Goal: Task Accomplishment & Management: Manage account settings

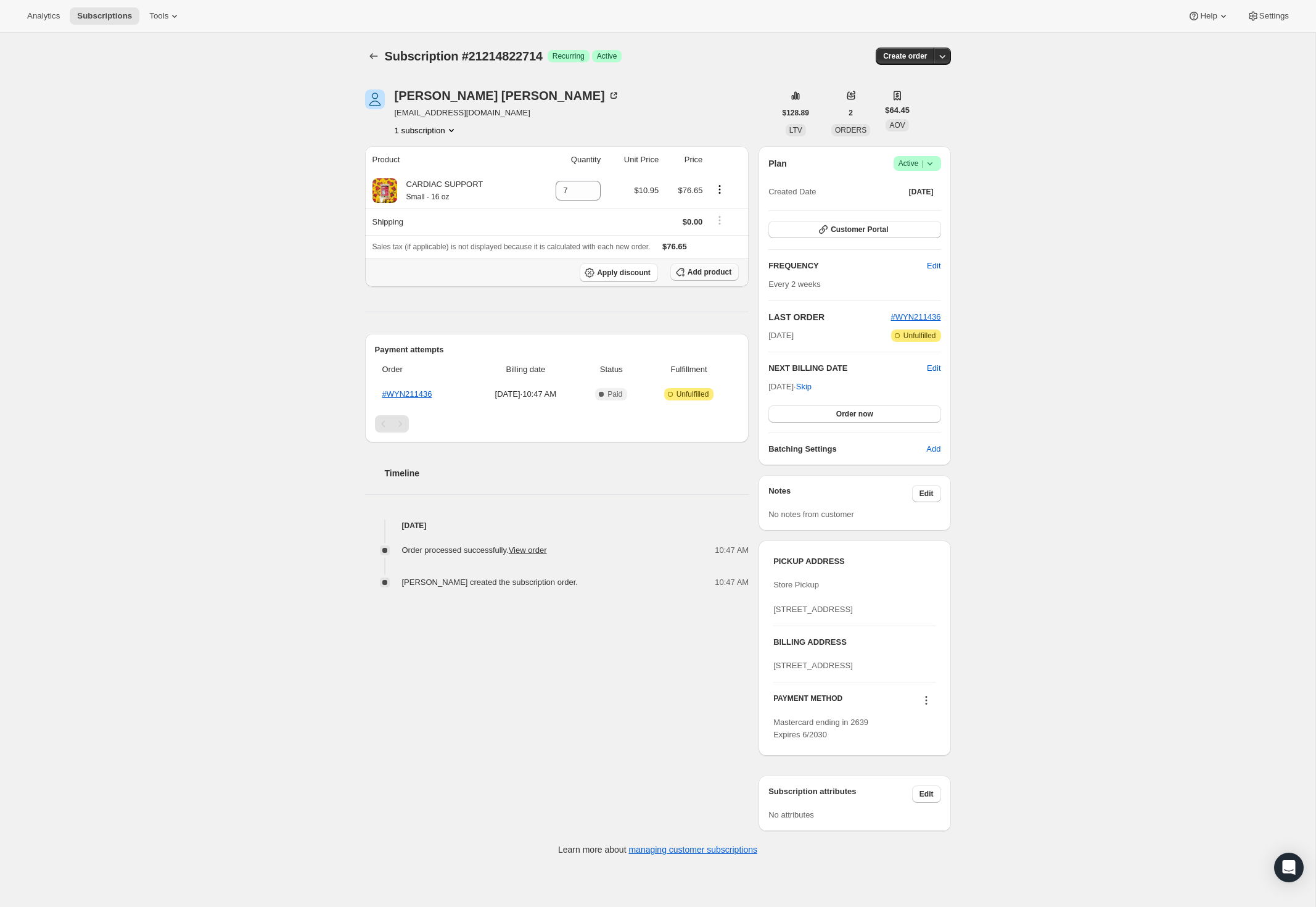
click at [697, 272] on span "Add product" at bounding box center [710, 271] width 44 height 10
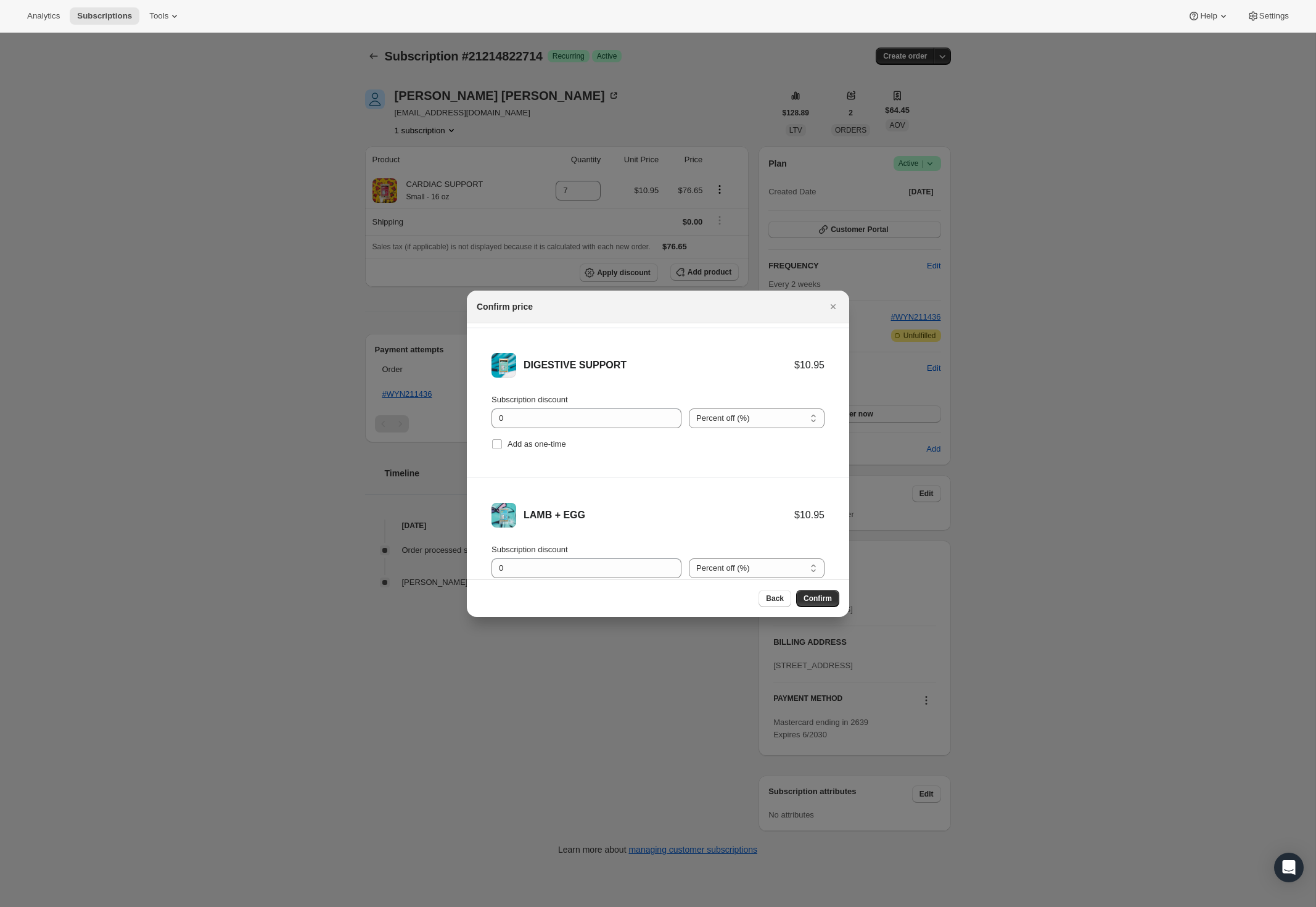
scroll to position [201, 0]
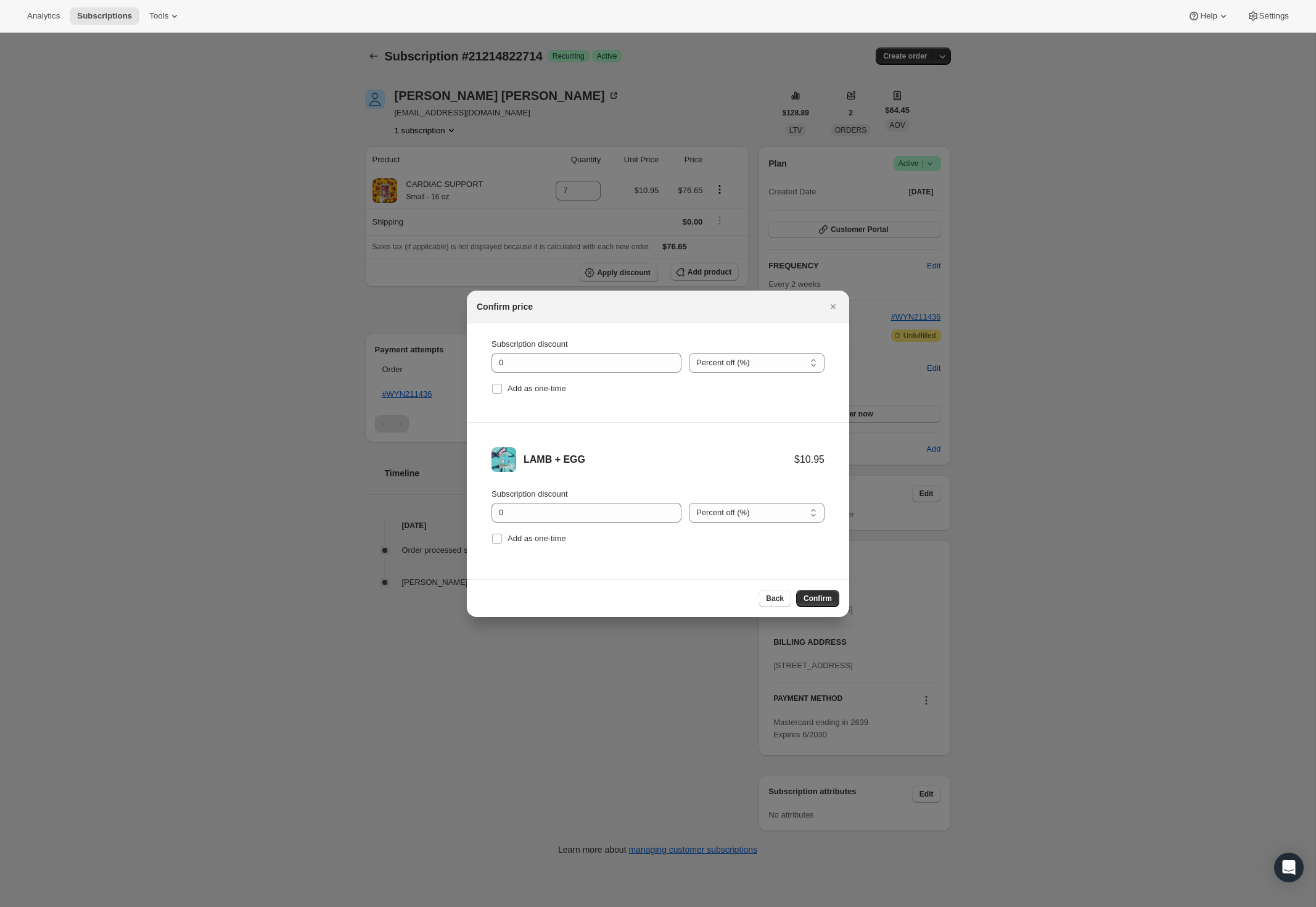
click at [824, 594] on span "Confirm" at bounding box center [818, 598] width 29 height 10
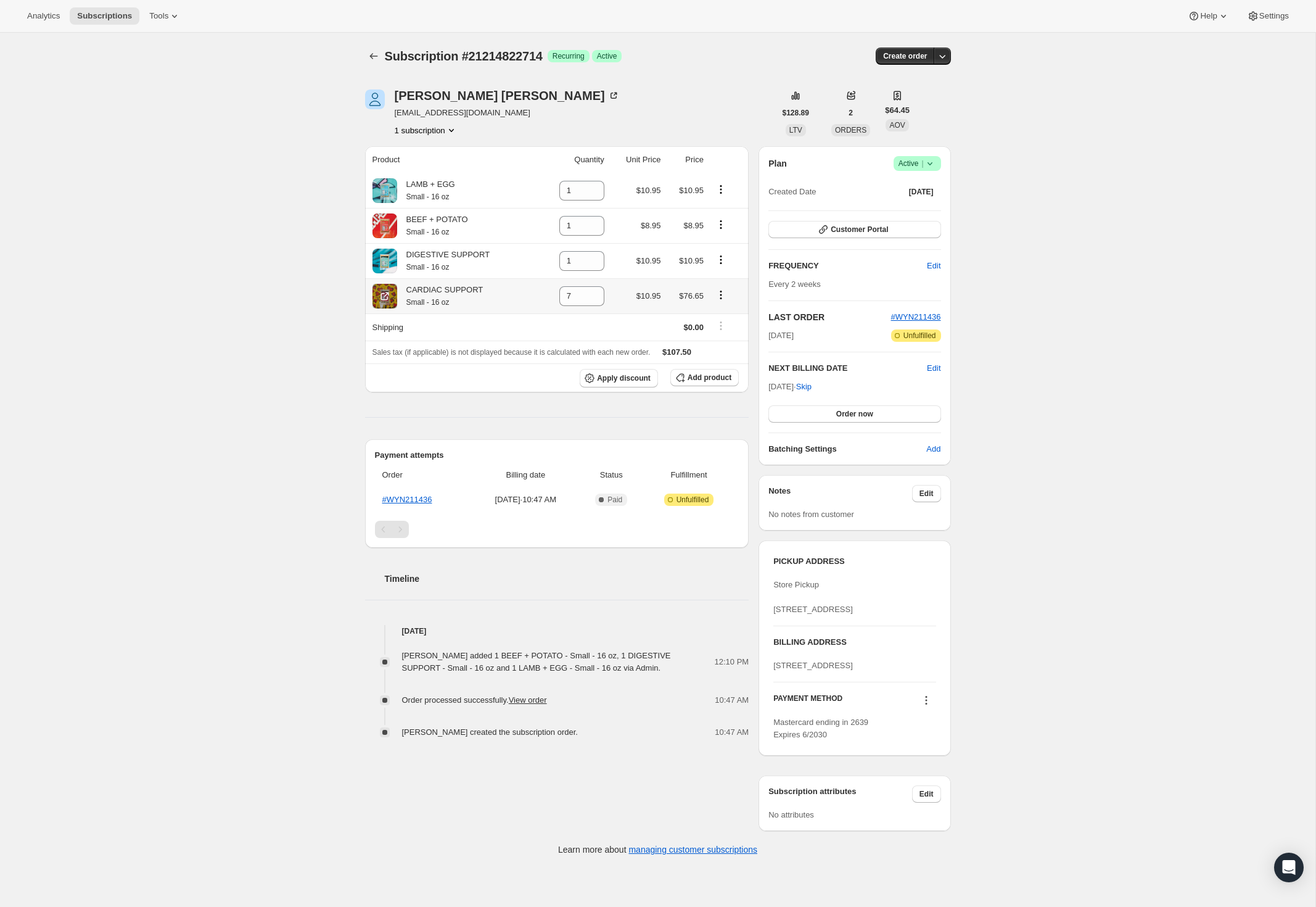
click at [720, 293] on icon "Product actions" at bounding box center [721, 295] width 12 height 12
drag, startPoint x: 576, startPoint y: 291, endPoint x: 483, endPoint y: 293, distance: 93.0
click at [483, 293] on tr "CARDIAC SUPPORT Small - 16 oz 7 $10.95 $76.65" at bounding box center [557, 296] width 384 height 35
type input "0"
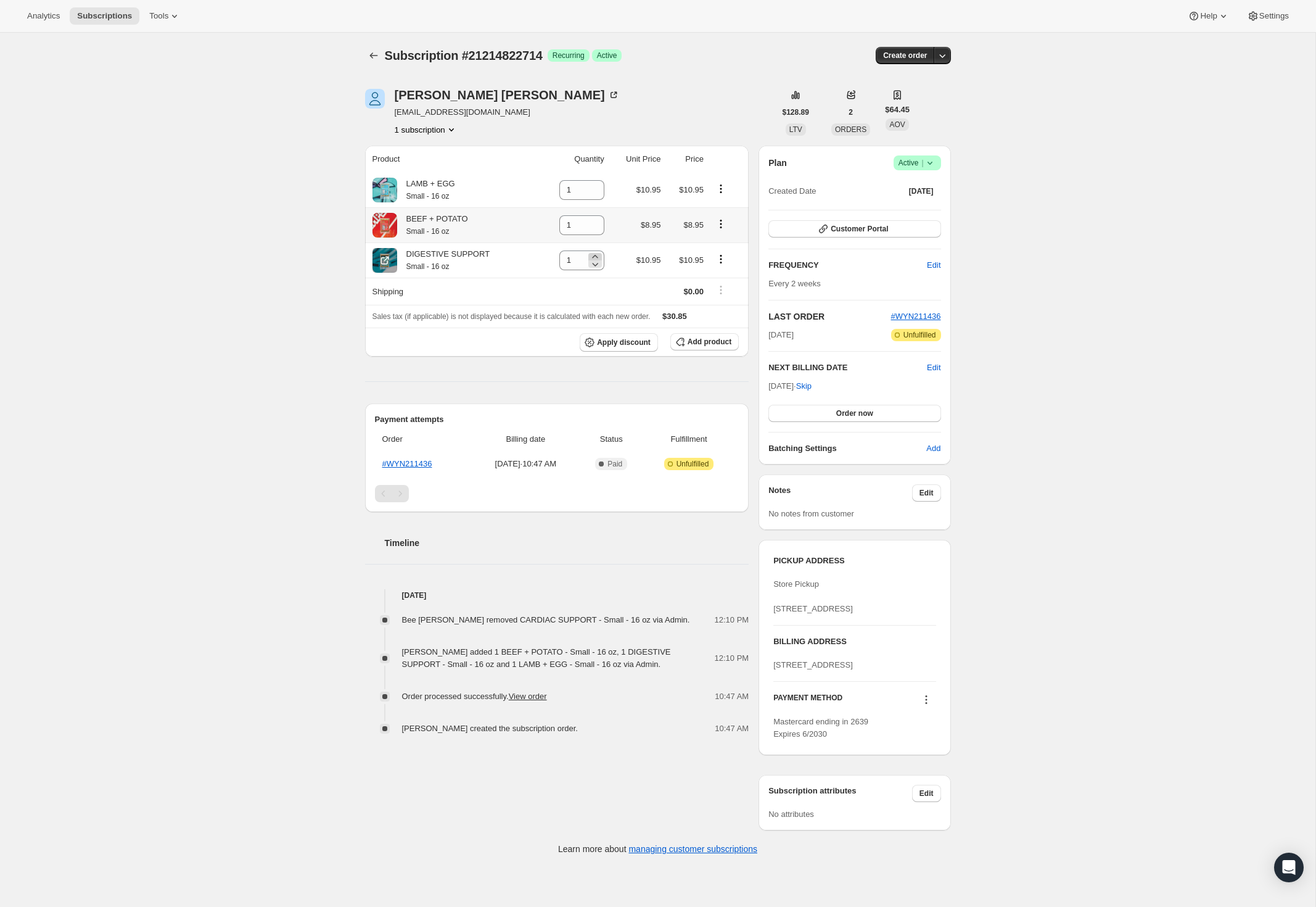
scroll to position [28, 0]
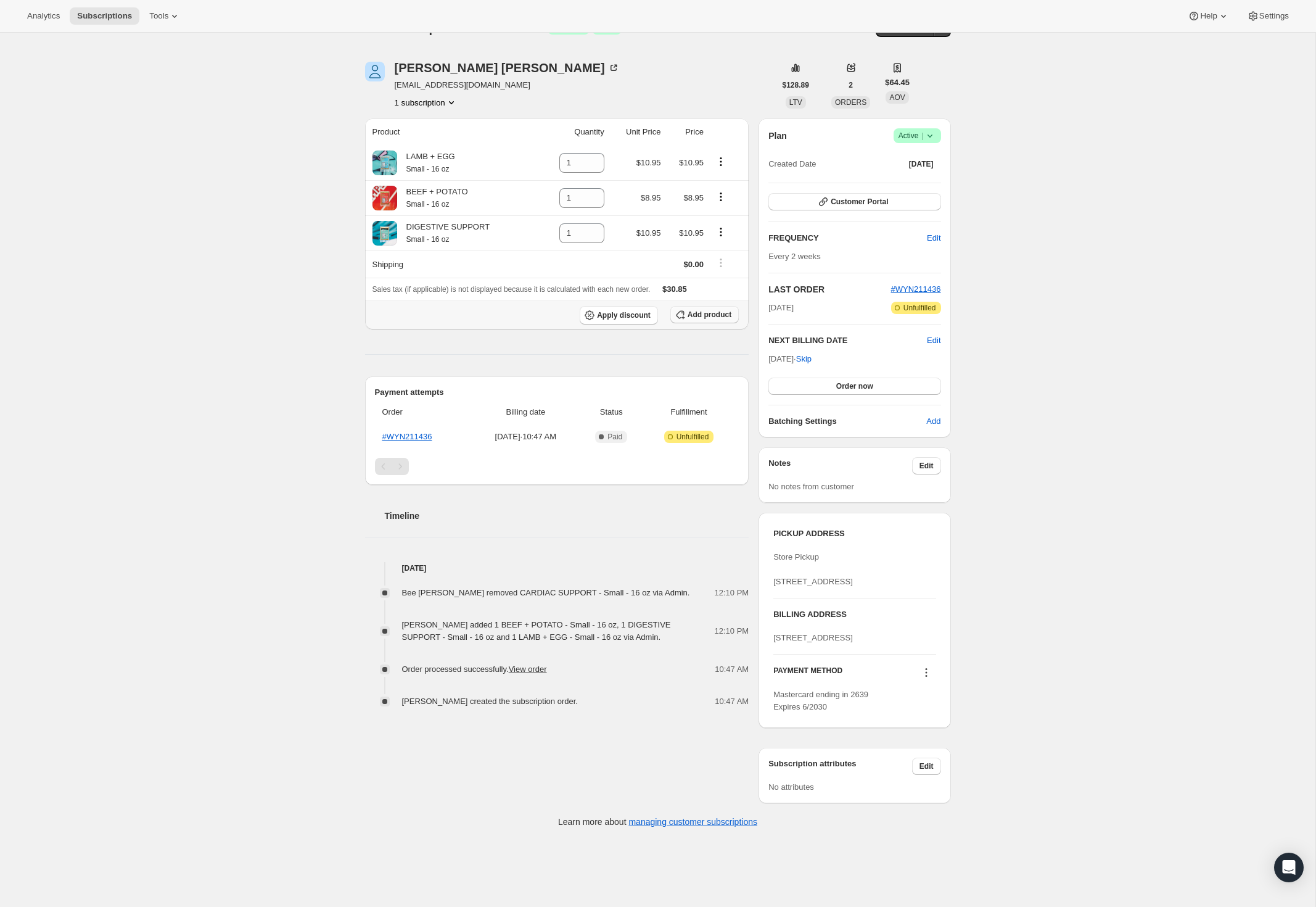
click at [701, 313] on span "Add product" at bounding box center [710, 314] width 44 height 10
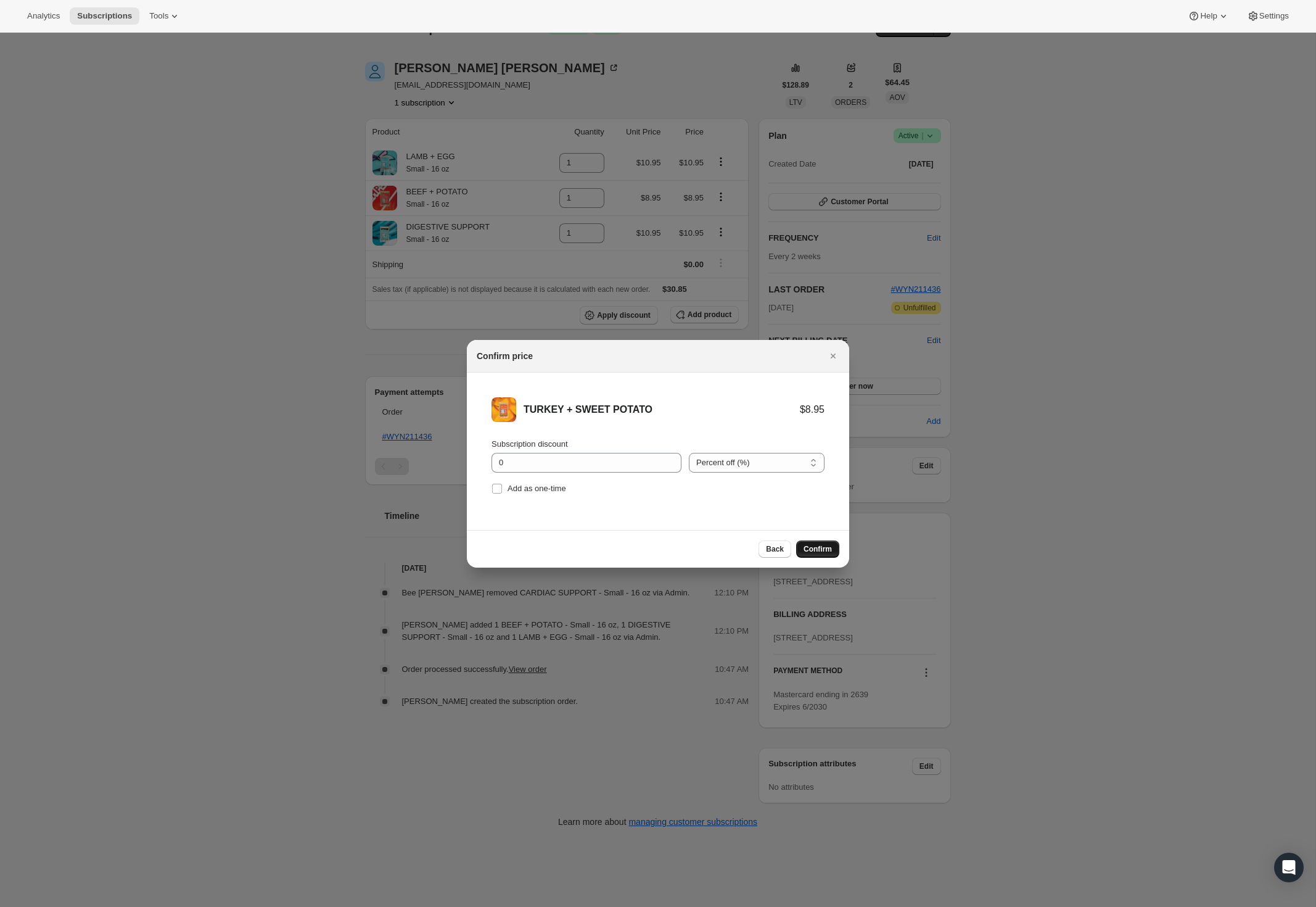
click at [815, 545] on span "Confirm" at bounding box center [818, 548] width 29 height 10
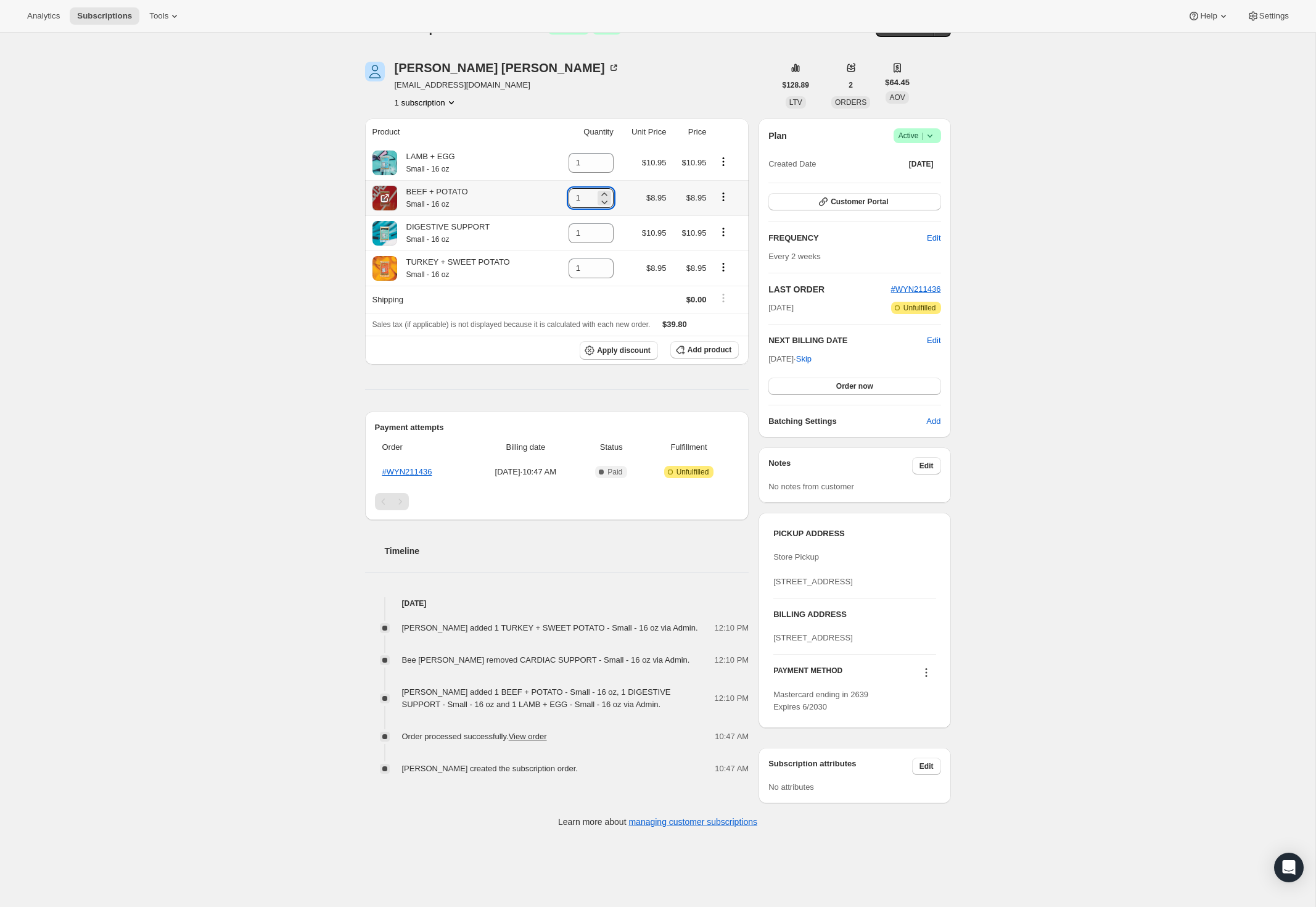
drag, startPoint x: 575, startPoint y: 196, endPoint x: 559, endPoint y: 196, distance: 16.0
click at [559, 196] on td "1" at bounding box center [584, 198] width 66 height 35
drag, startPoint x: 575, startPoint y: 230, endPoint x: 566, endPoint y: 230, distance: 9.0
click at [569, 230] on input "1" at bounding box center [582, 233] width 26 height 20
type input "3"
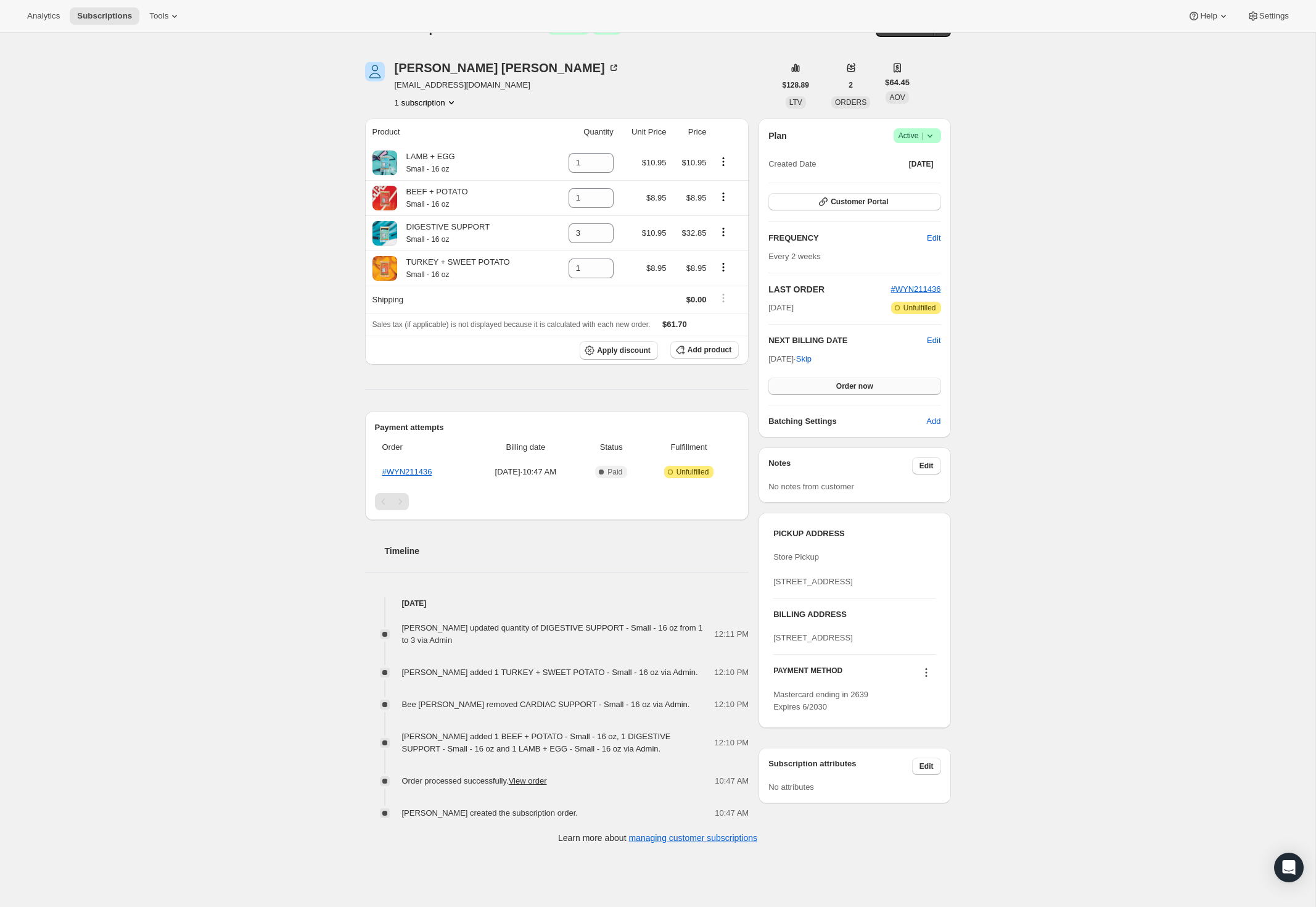
click at [819, 387] on button "Order now" at bounding box center [855, 387] width 172 height 18
click at [819, 387] on button "Click to confirm" at bounding box center [855, 387] width 172 height 18
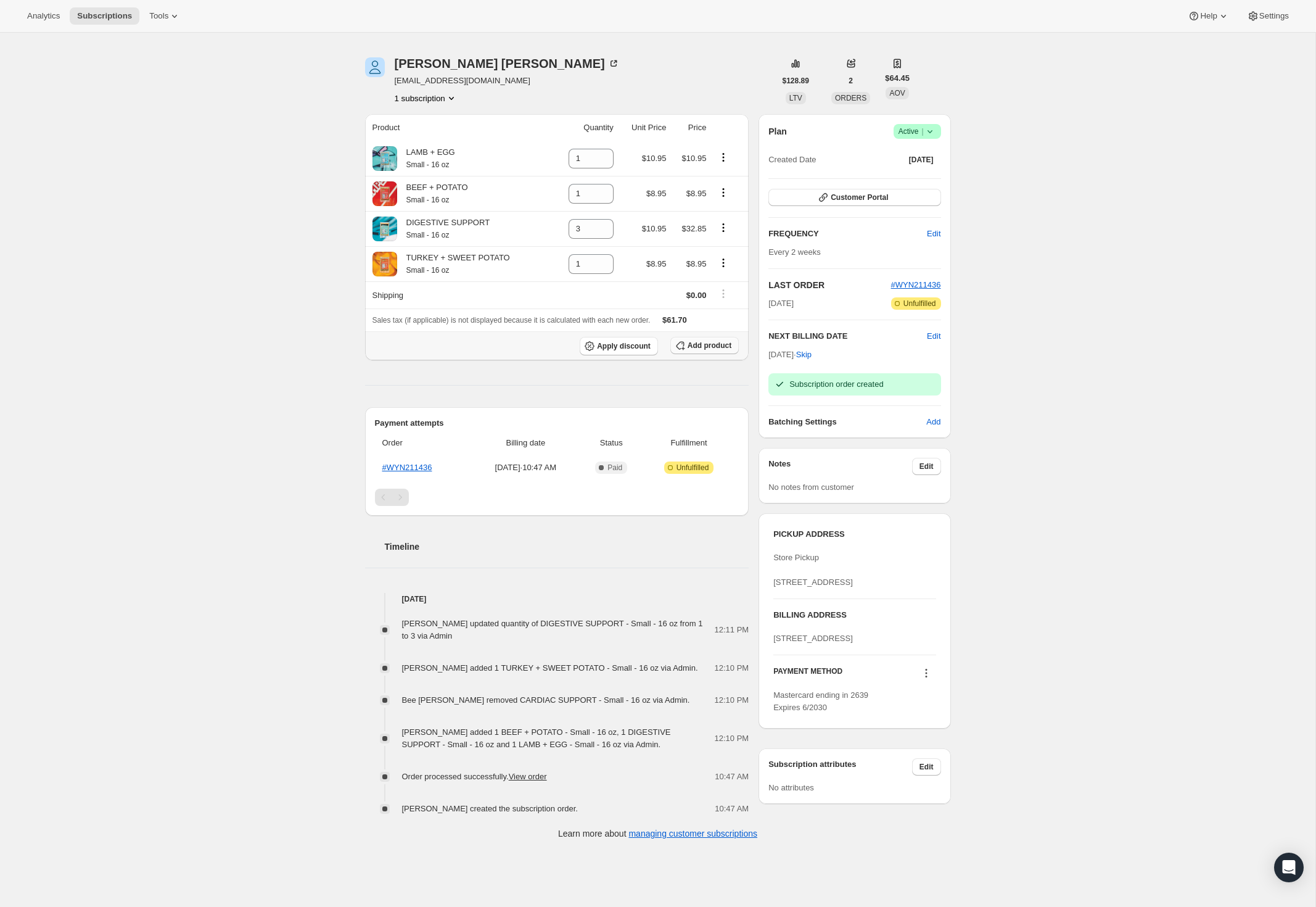
click at [703, 345] on span "Add product" at bounding box center [710, 345] width 44 height 10
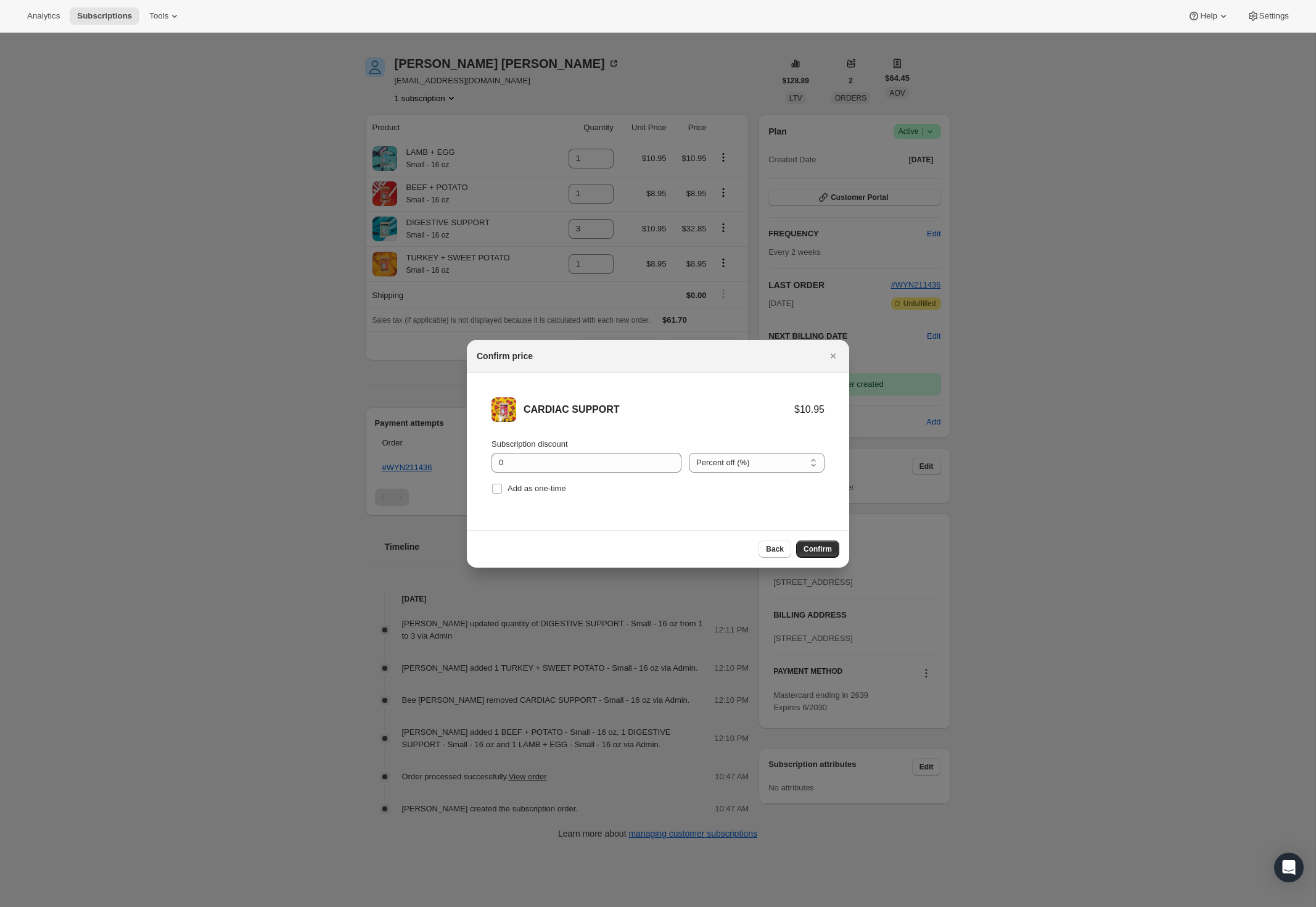
drag, startPoint x: 808, startPoint y: 542, endPoint x: 789, endPoint y: 523, distance: 26.9
click at [808, 542] on button "Confirm" at bounding box center [818, 549] width 43 height 18
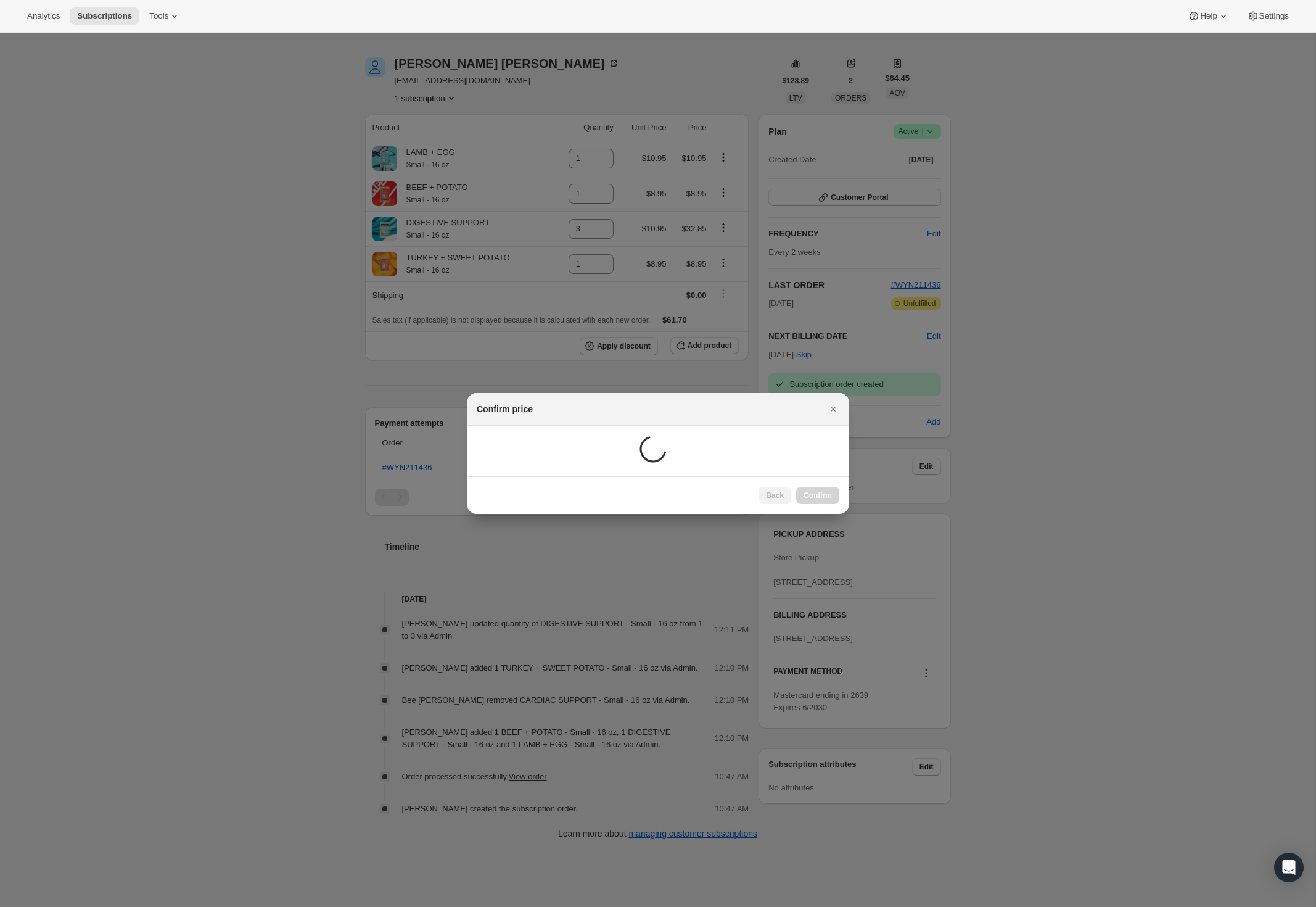
scroll to position [32, 0]
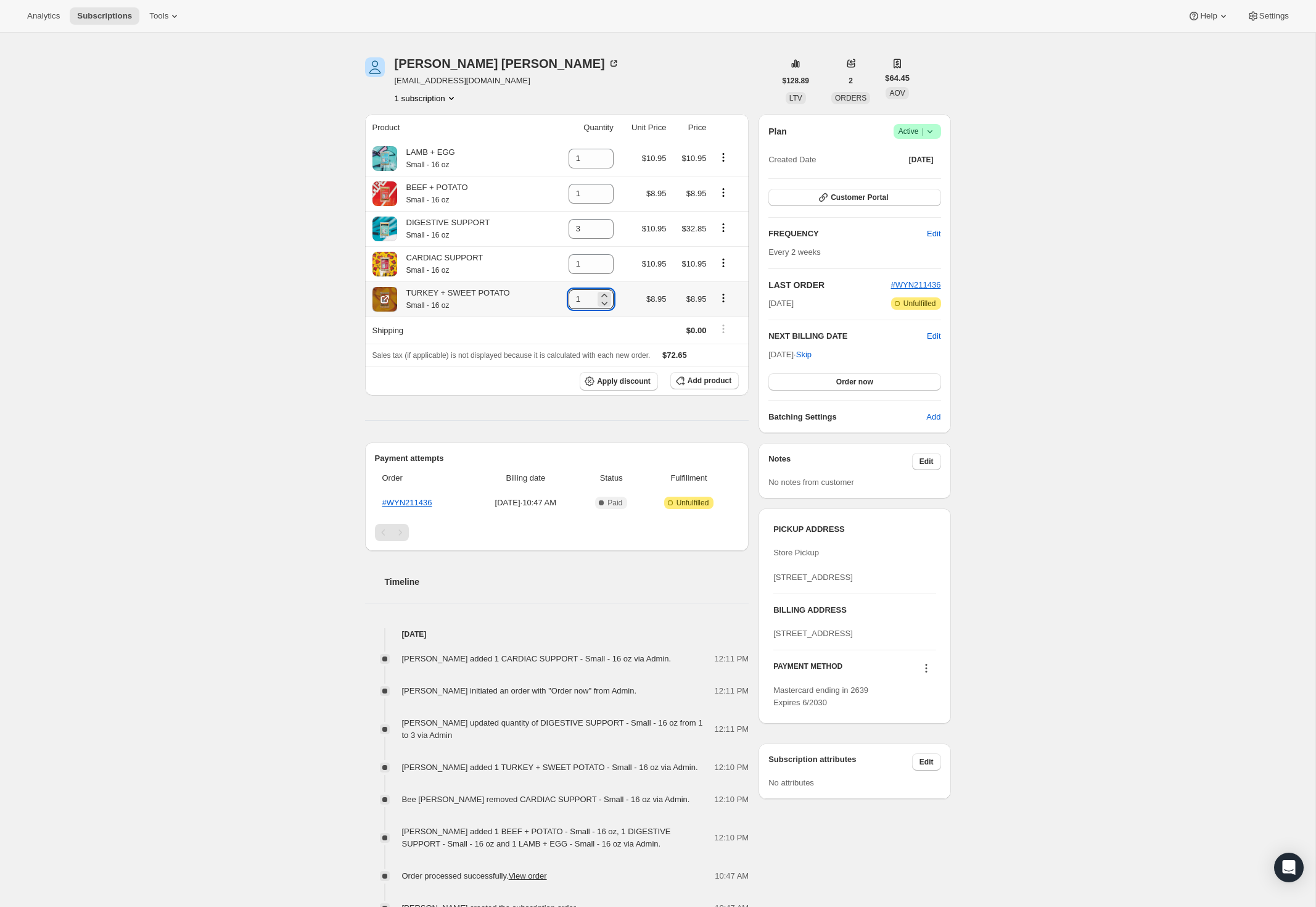
drag, startPoint x: 582, startPoint y: 297, endPoint x: 559, endPoint y: 296, distance: 23.0
click at [559, 296] on td "1" at bounding box center [584, 299] width 66 height 35
drag, startPoint x: 580, startPoint y: 259, endPoint x: 557, endPoint y: 259, distance: 23.0
click at [559, 259] on td "1" at bounding box center [584, 264] width 66 height 35
type input "7"
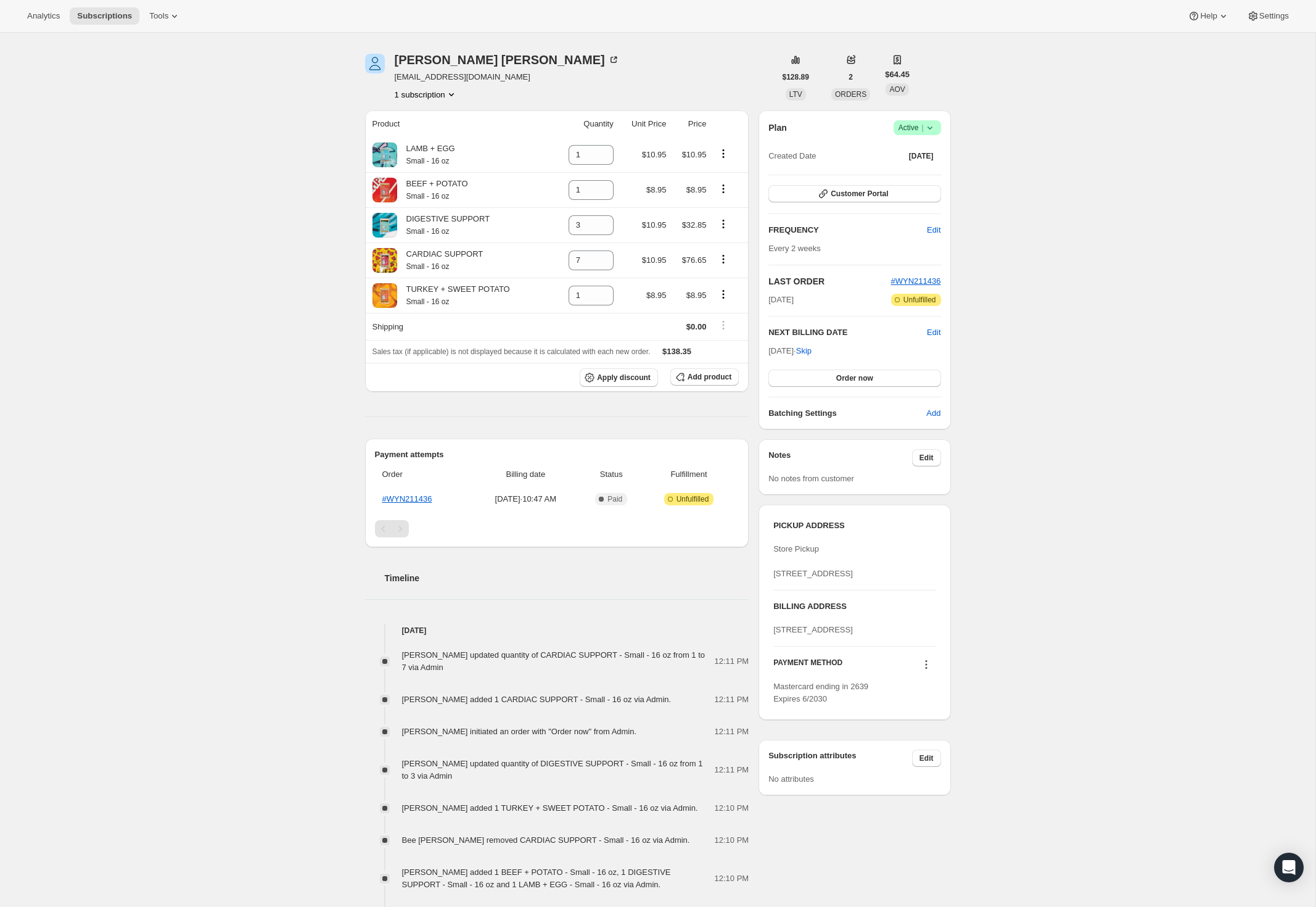
scroll to position [37, 0]
click at [425, 59] on div "Deborah Marlin" at bounding box center [507, 58] width 225 height 12
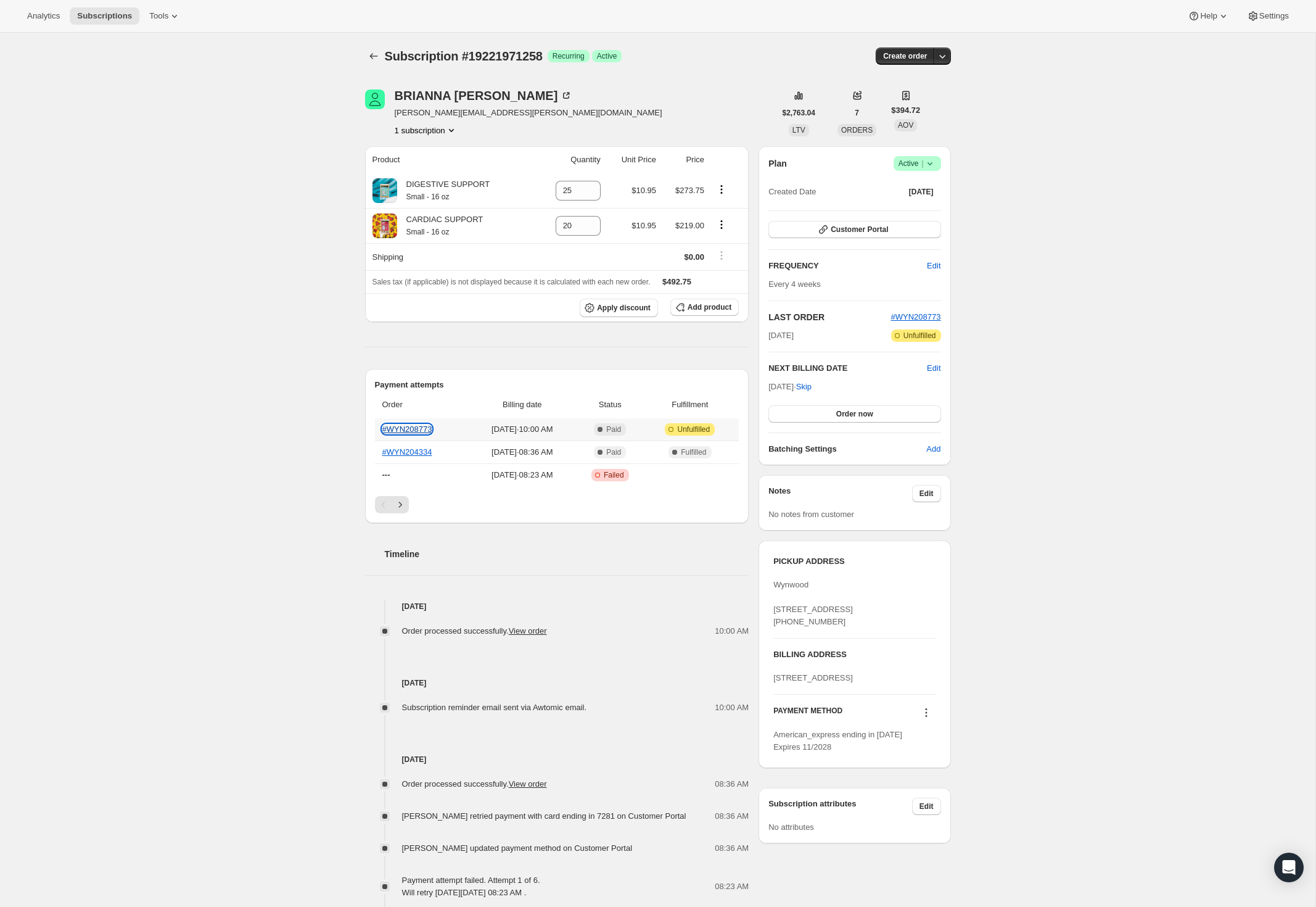
click at [409, 427] on link "#WYN208773" at bounding box center [407, 429] width 50 height 10
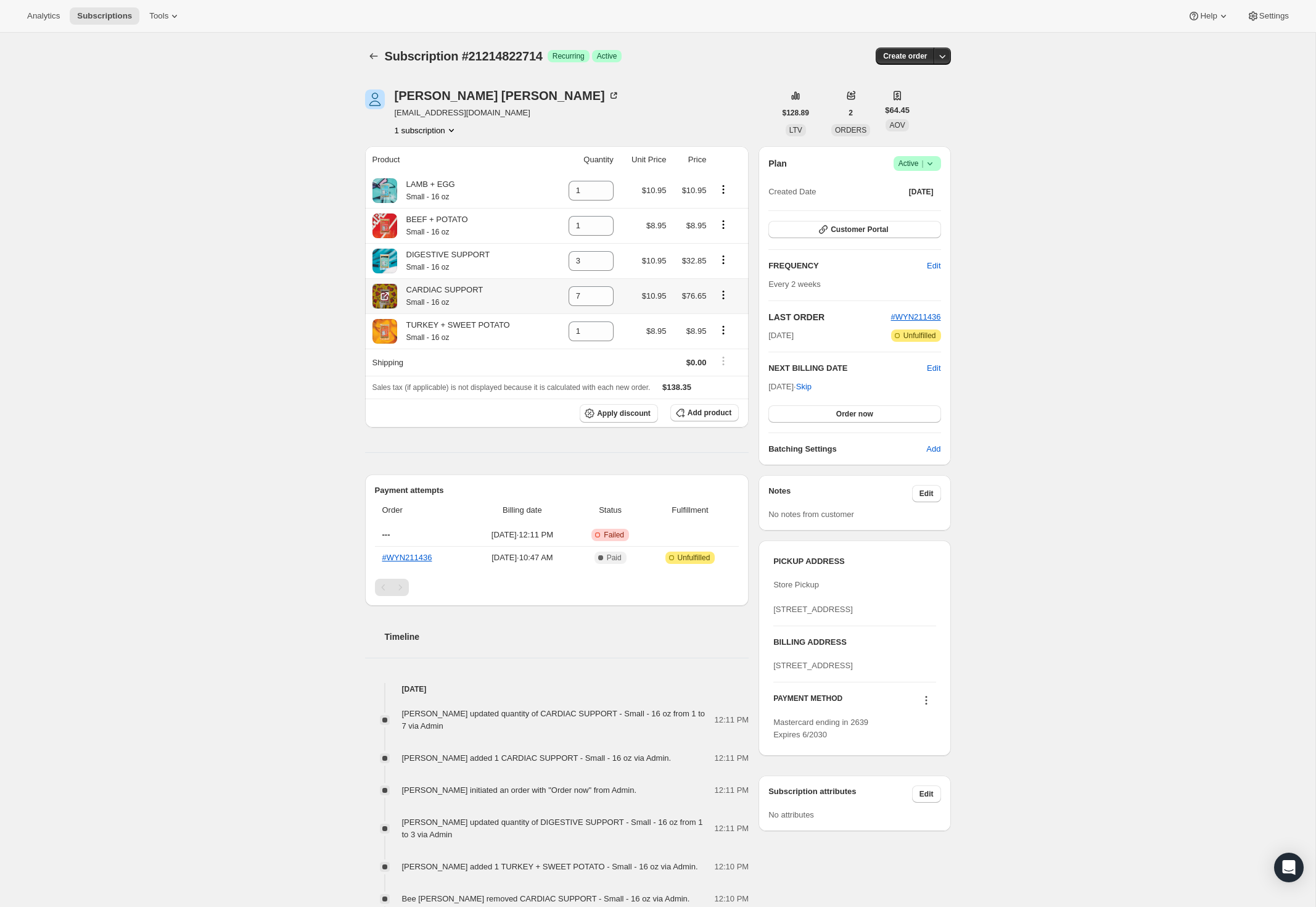
click at [724, 294] on icon "Product actions" at bounding box center [724, 295] width 2 height 2
click at [721, 316] on span "Remove" at bounding box center [715, 318] width 29 height 10
type input "0"
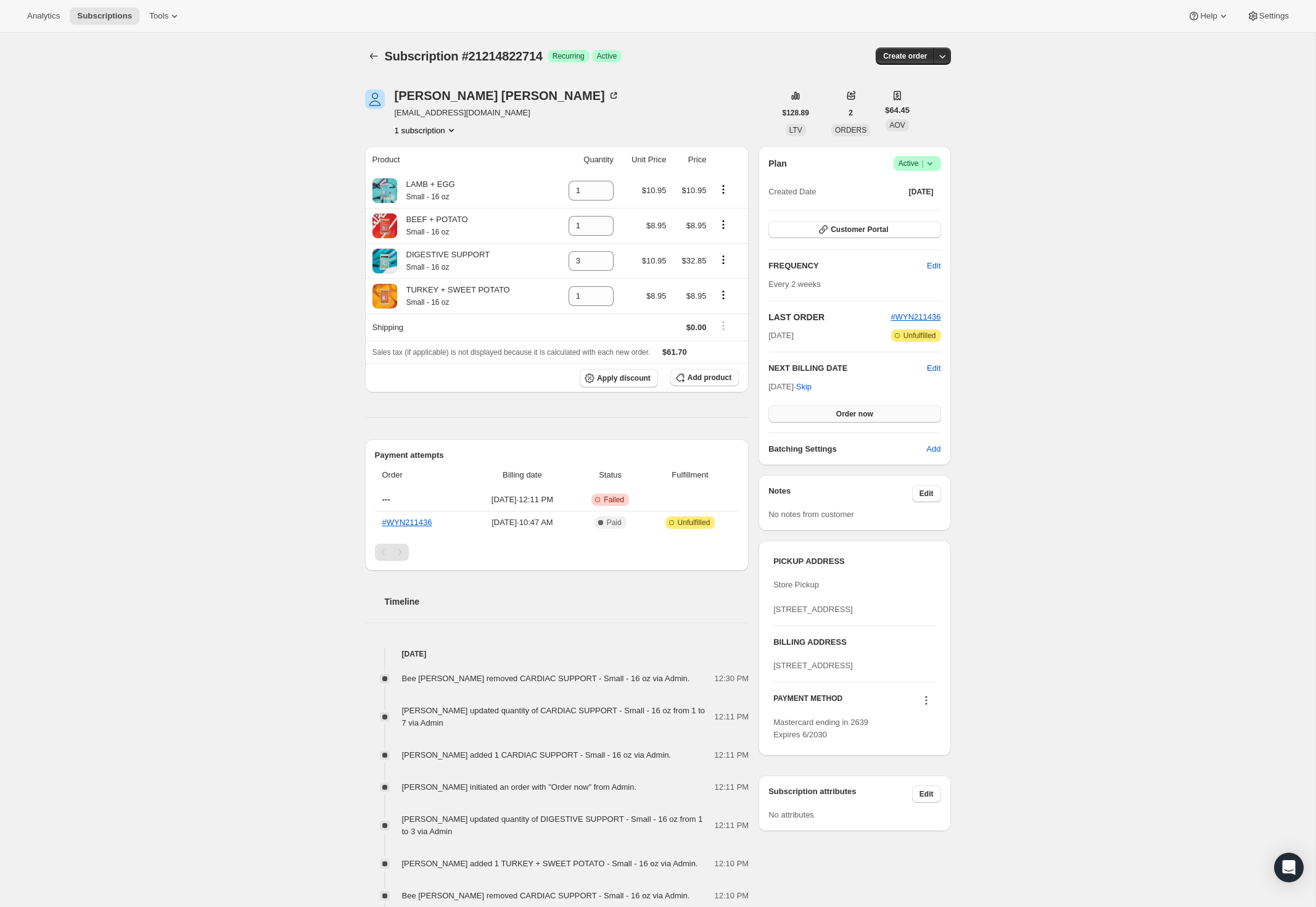
click at [789, 414] on button "Order now" at bounding box center [855, 415] width 172 height 18
click at [789, 414] on button "Click to confirm" at bounding box center [855, 415] width 172 height 18
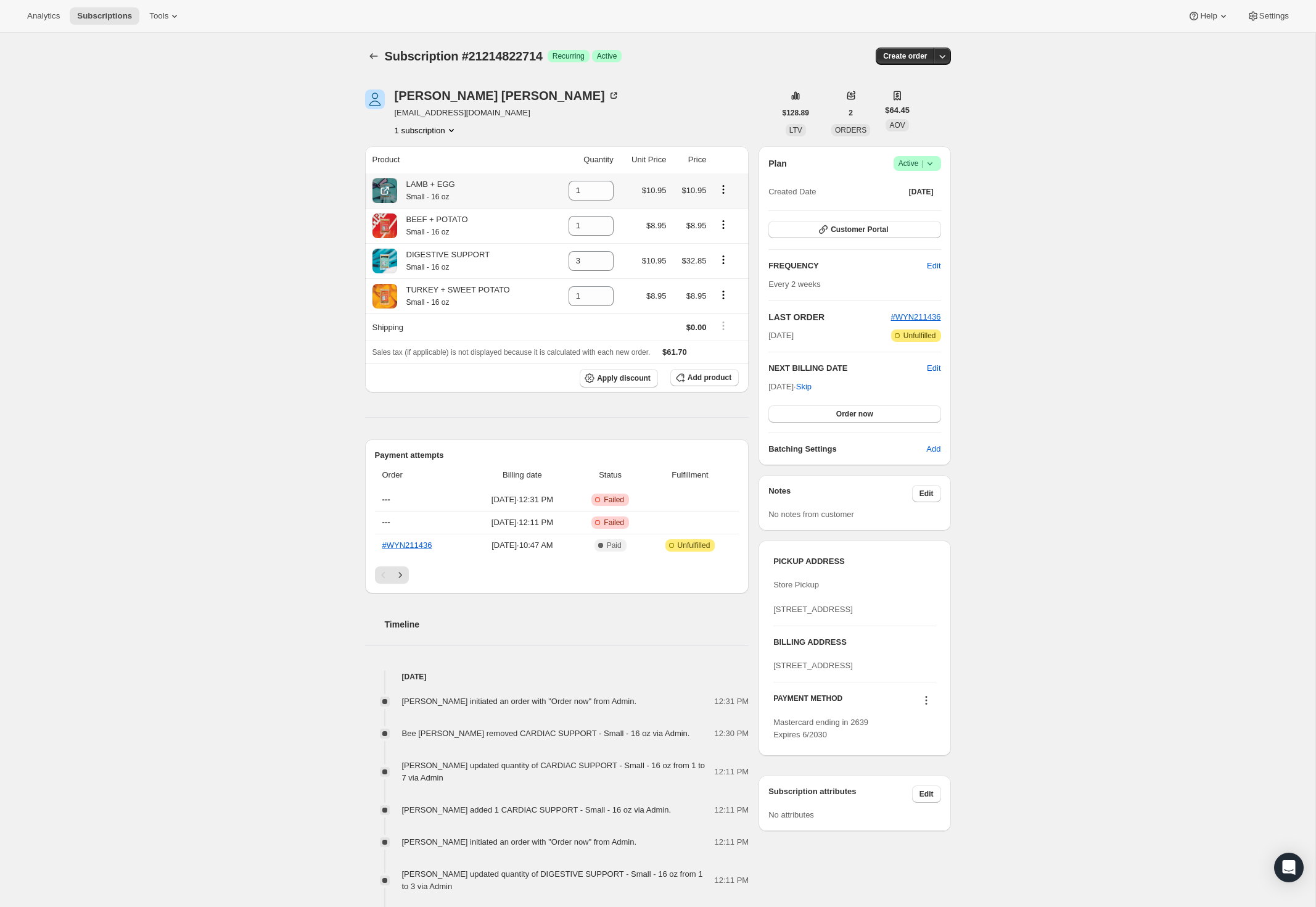
click at [727, 190] on icon "Product actions" at bounding box center [723, 189] width 12 height 12
click at [722, 209] on span "Remove" at bounding box center [715, 212] width 29 height 10
type input "0"
click at [722, 190] on icon "Product actions" at bounding box center [723, 189] width 12 height 12
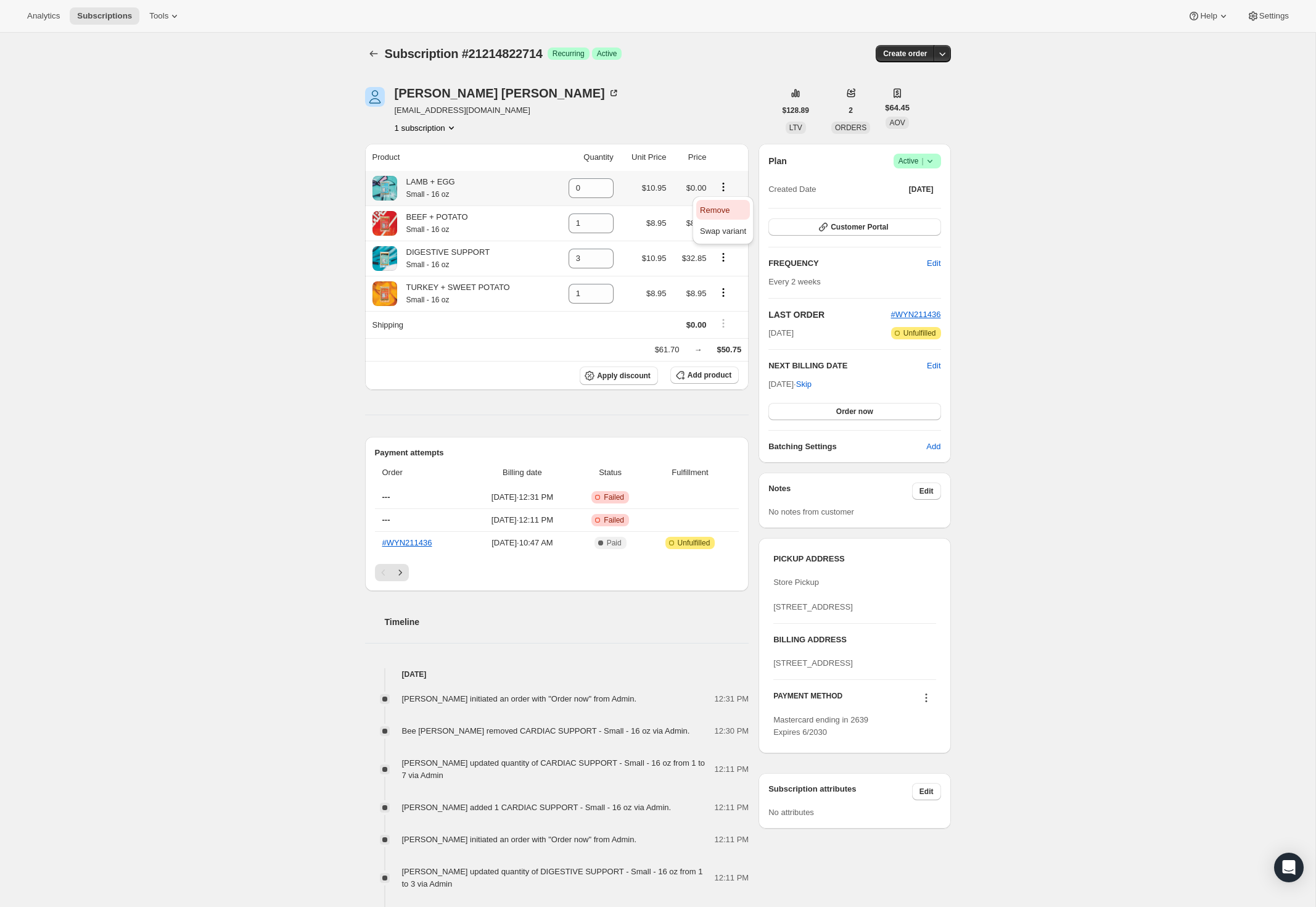
click at [721, 208] on span "Remove" at bounding box center [715, 210] width 29 height 10
click at [725, 188] on icon "Product actions" at bounding box center [723, 187] width 12 height 12
click at [723, 212] on span "Remove" at bounding box center [715, 210] width 29 height 10
click at [722, 224] on icon "Product actions" at bounding box center [723, 222] width 12 height 12
drag, startPoint x: 727, startPoint y: 223, endPoint x: 726, endPoint y: 231, distance: 8.1
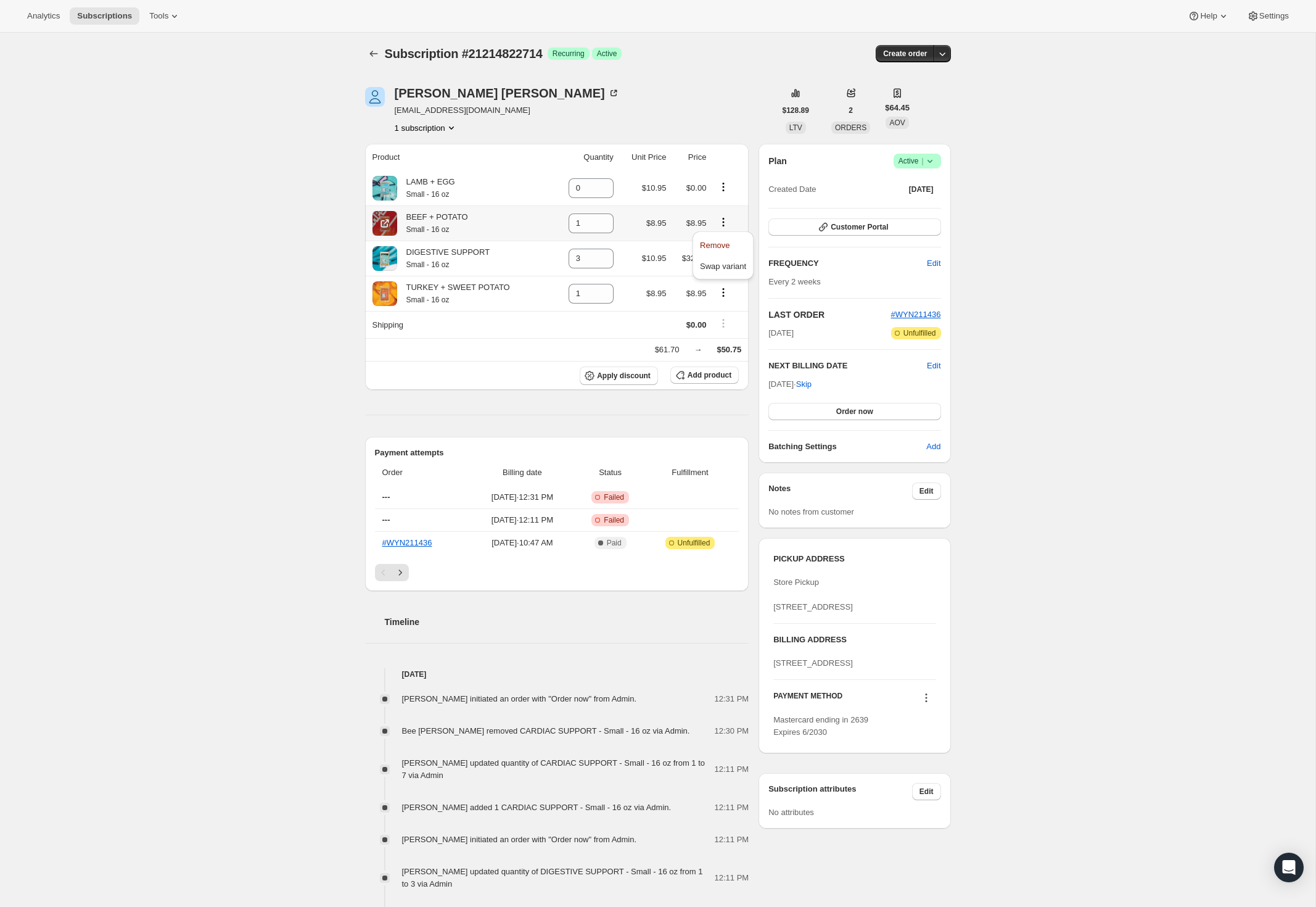
click at [727, 224] on icon "Product actions" at bounding box center [723, 222] width 12 height 12
click at [724, 223] on icon "Product actions" at bounding box center [723, 222] width 12 height 12
click at [723, 242] on span "Remove" at bounding box center [715, 245] width 29 height 10
type input "0"
click at [724, 260] on icon "Product actions" at bounding box center [723, 257] width 12 height 12
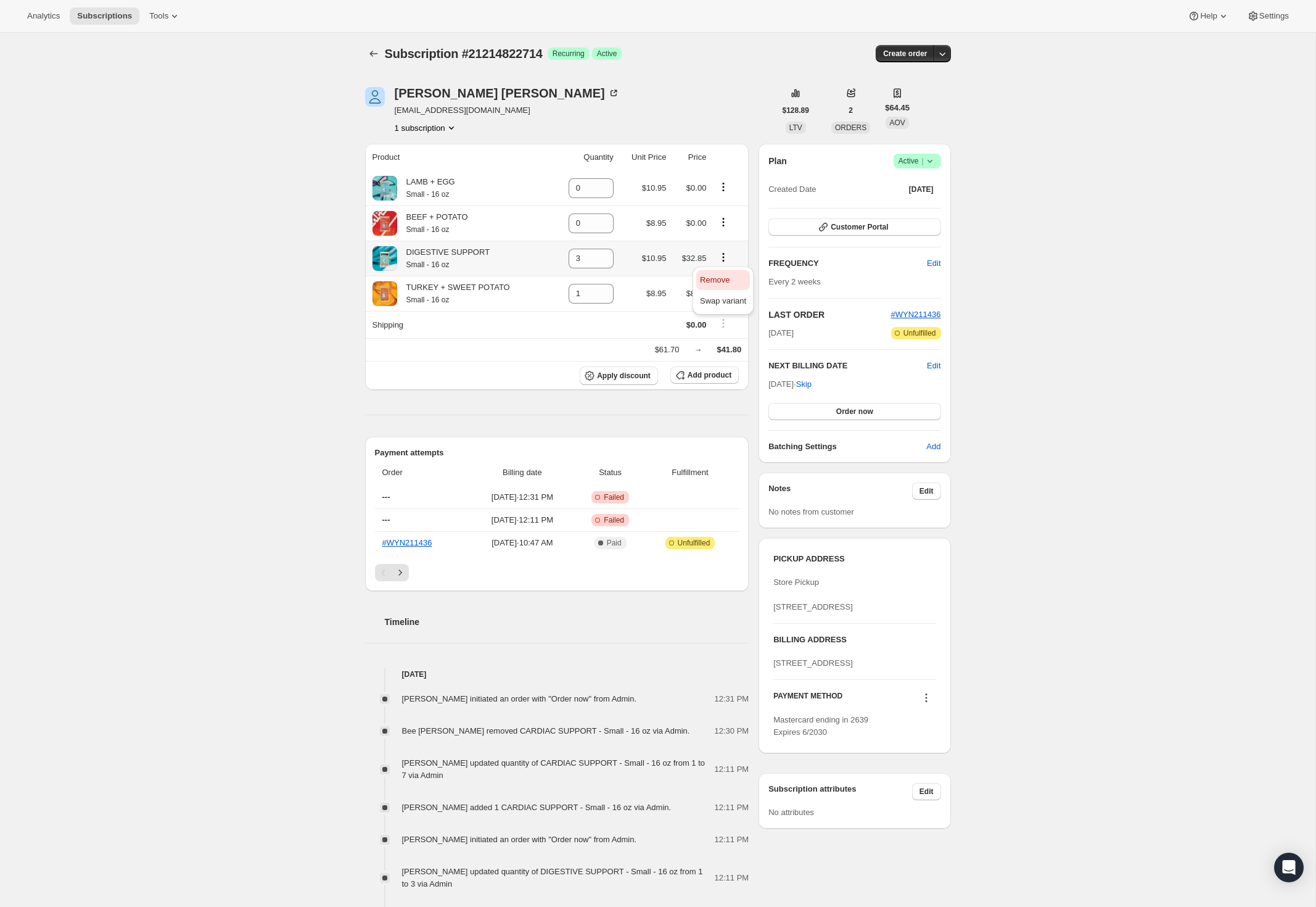
click at [724, 277] on span "Remove" at bounding box center [715, 279] width 29 height 10
type input "0"
click at [724, 295] on icon "Product actions" at bounding box center [722, 292] width 12 height 12
drag, startPoint x: 717, startPoint y: 309, endPoint x: 746, endPoint y: 213, distance: 100.3
click at [718, 310] on span "Remove" at bounding box center [714, 315] width 29 height 10
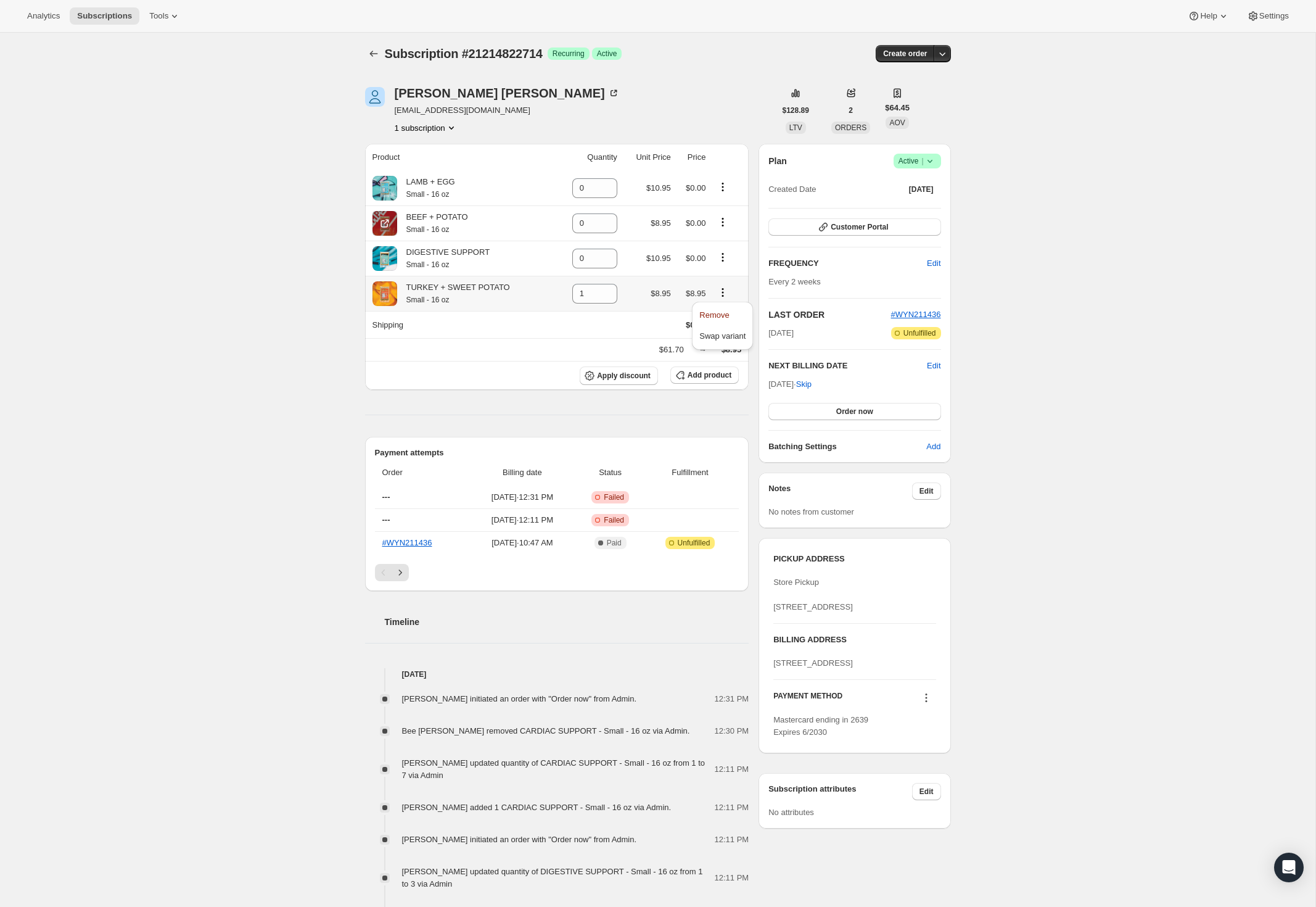
type input "0"
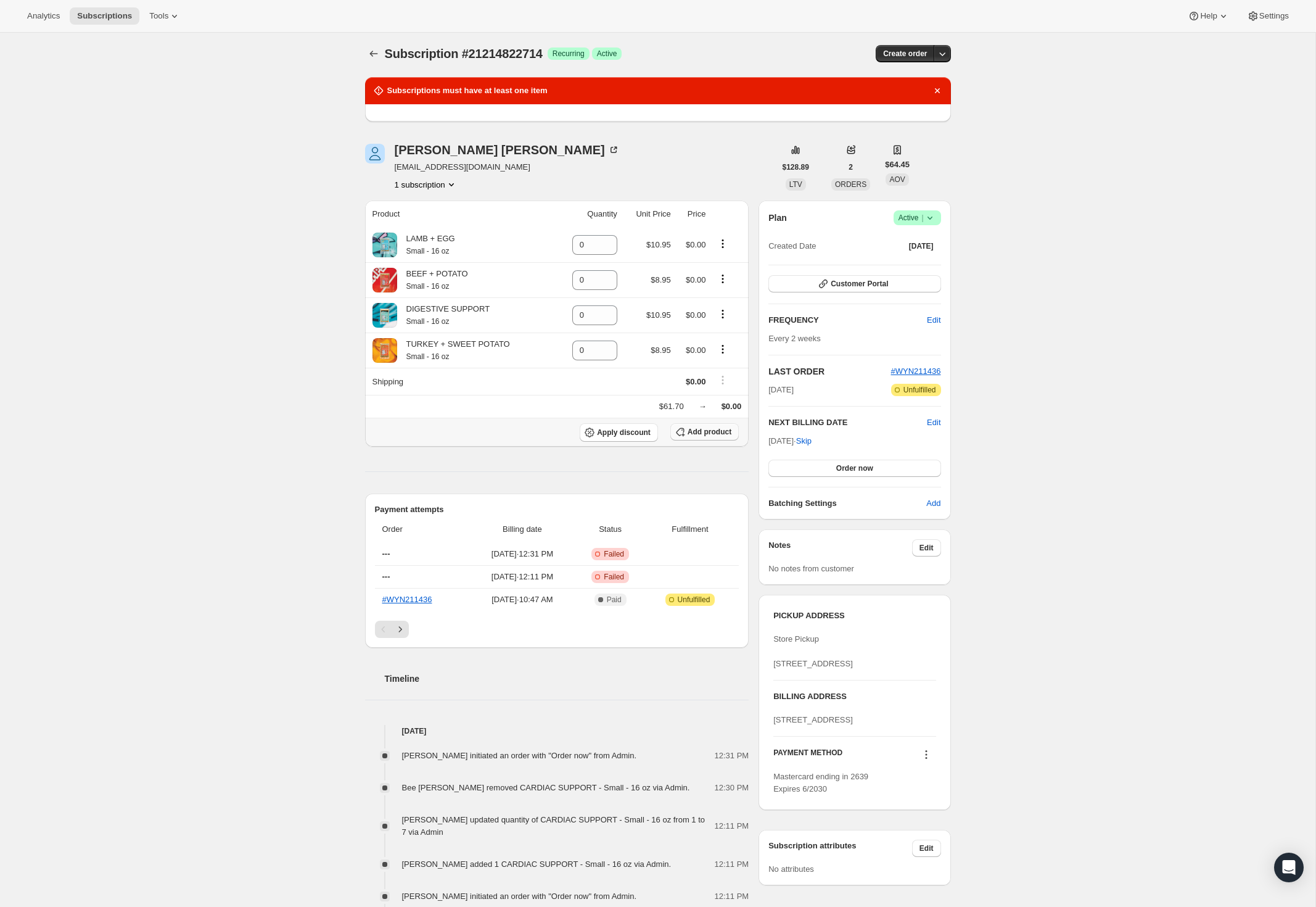
click at [699, 431] on span "Add product" at bounding box center [710, 431] width 44 height 10
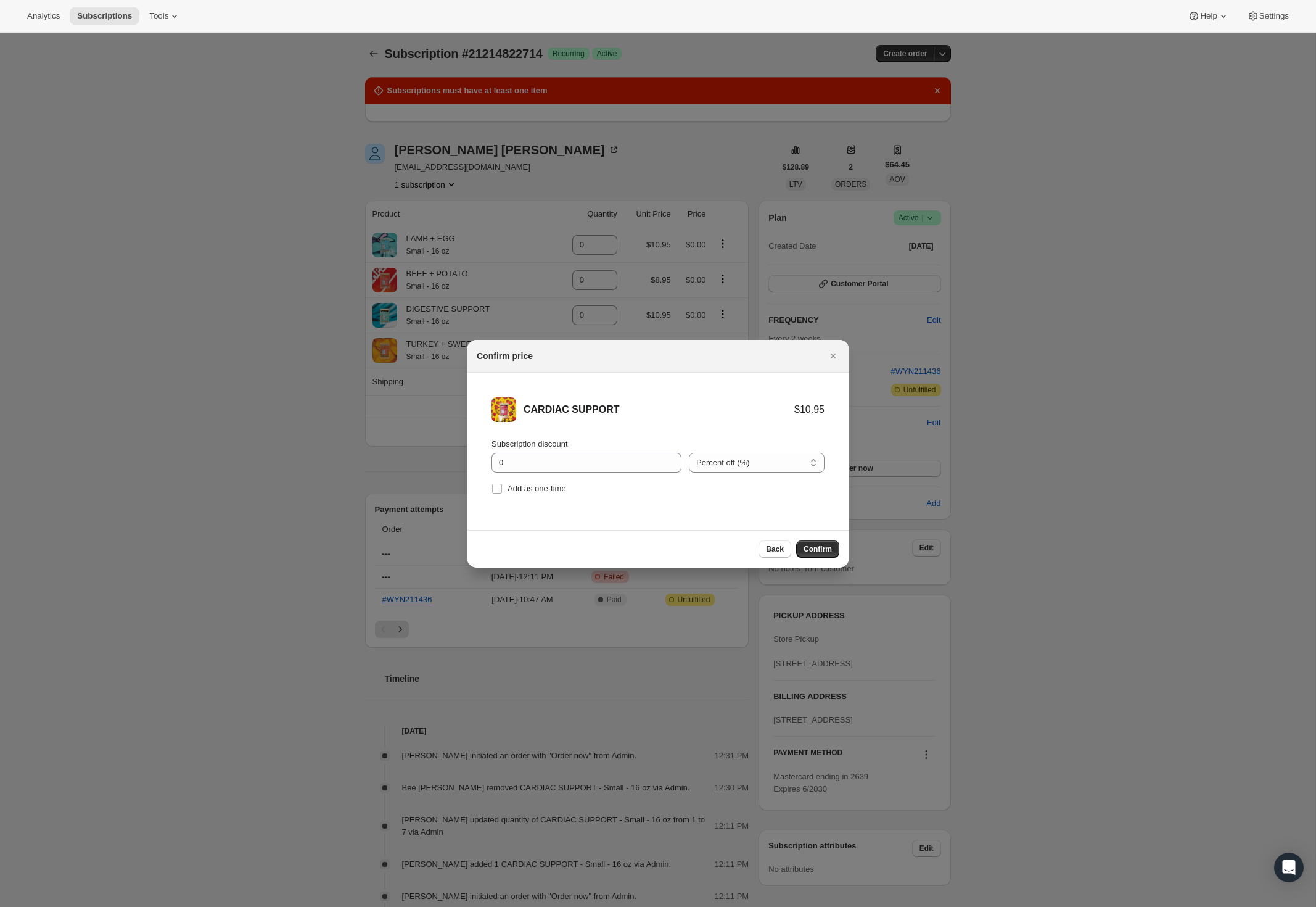
click at [813, 544] on span "Confirm" at bounding box center [818, 548] width 29 height 10
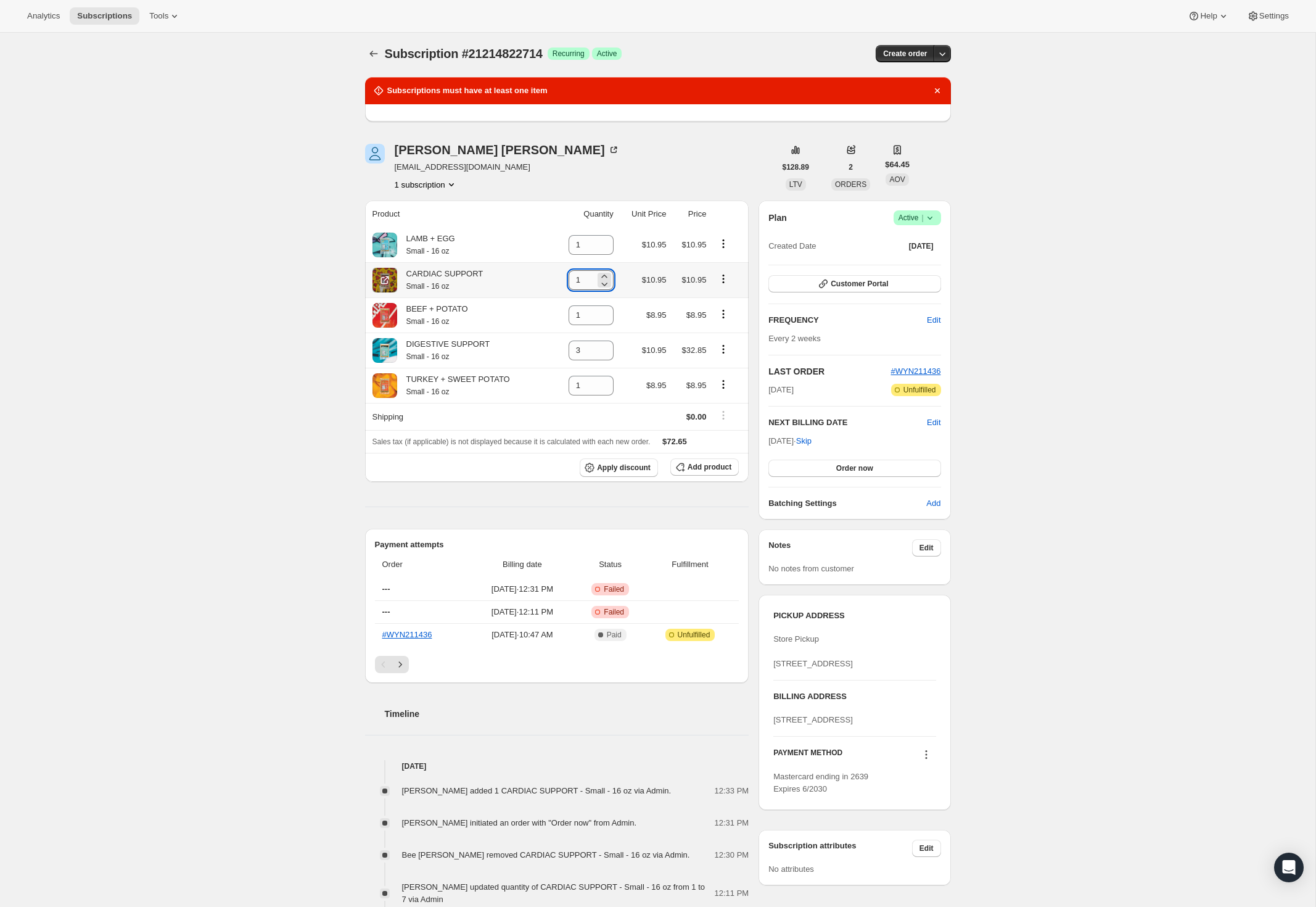
drag, startPoint x: 583, startPoint y: 275, endPoint x: 564, endPoint y: 276, distance: 19.0
click at [569, 276] on input "1" at bounding box center [582, 280] width 26 height 20
type input "7"
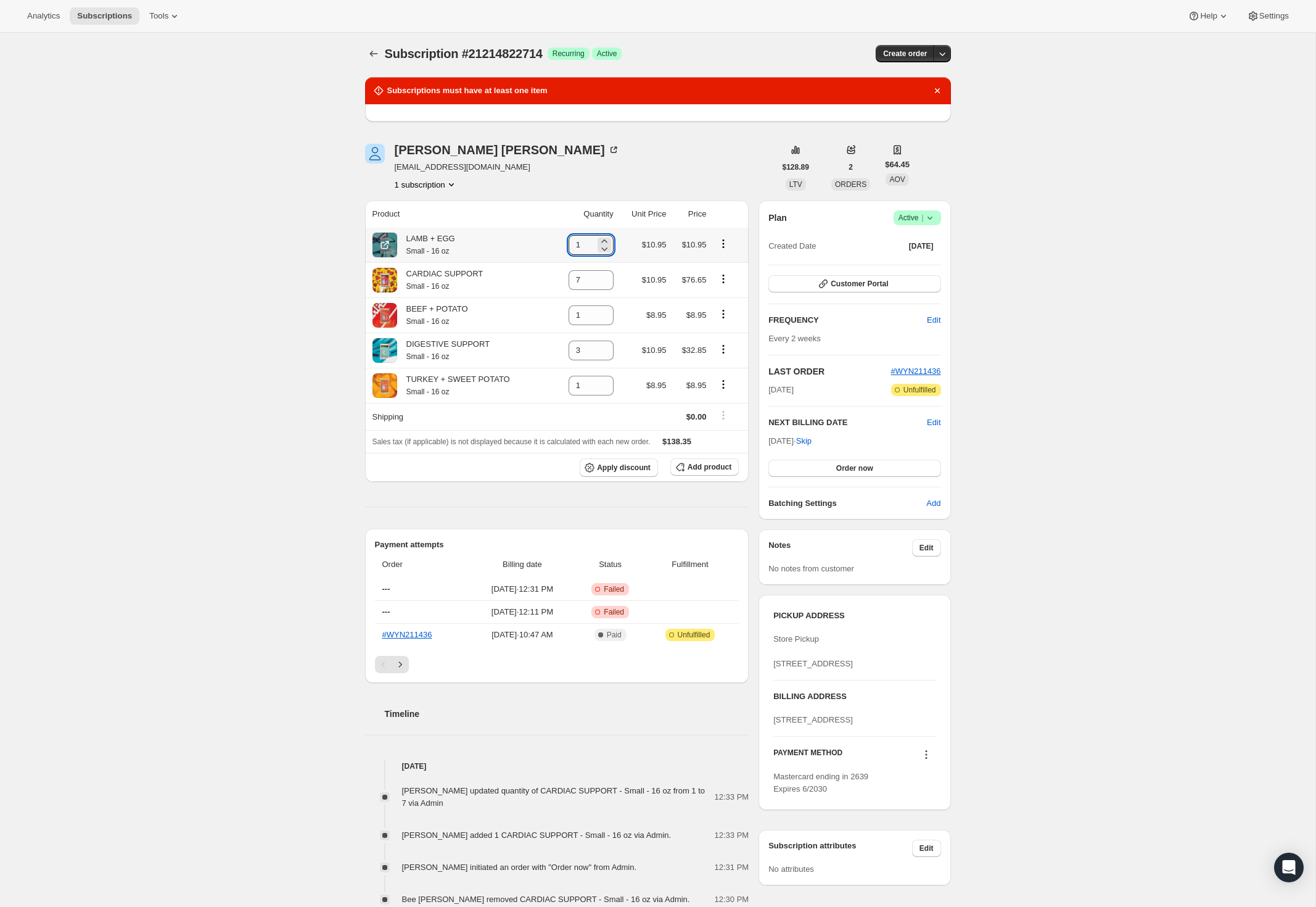
drag, startPoint x: 586, startPoint y: 248, endPoint x: 561, endPoint y: 248, distance: 25.0
click at [561, 248] on td "1" at bounding box center [584, 245] width 66 height 35
type input "0"
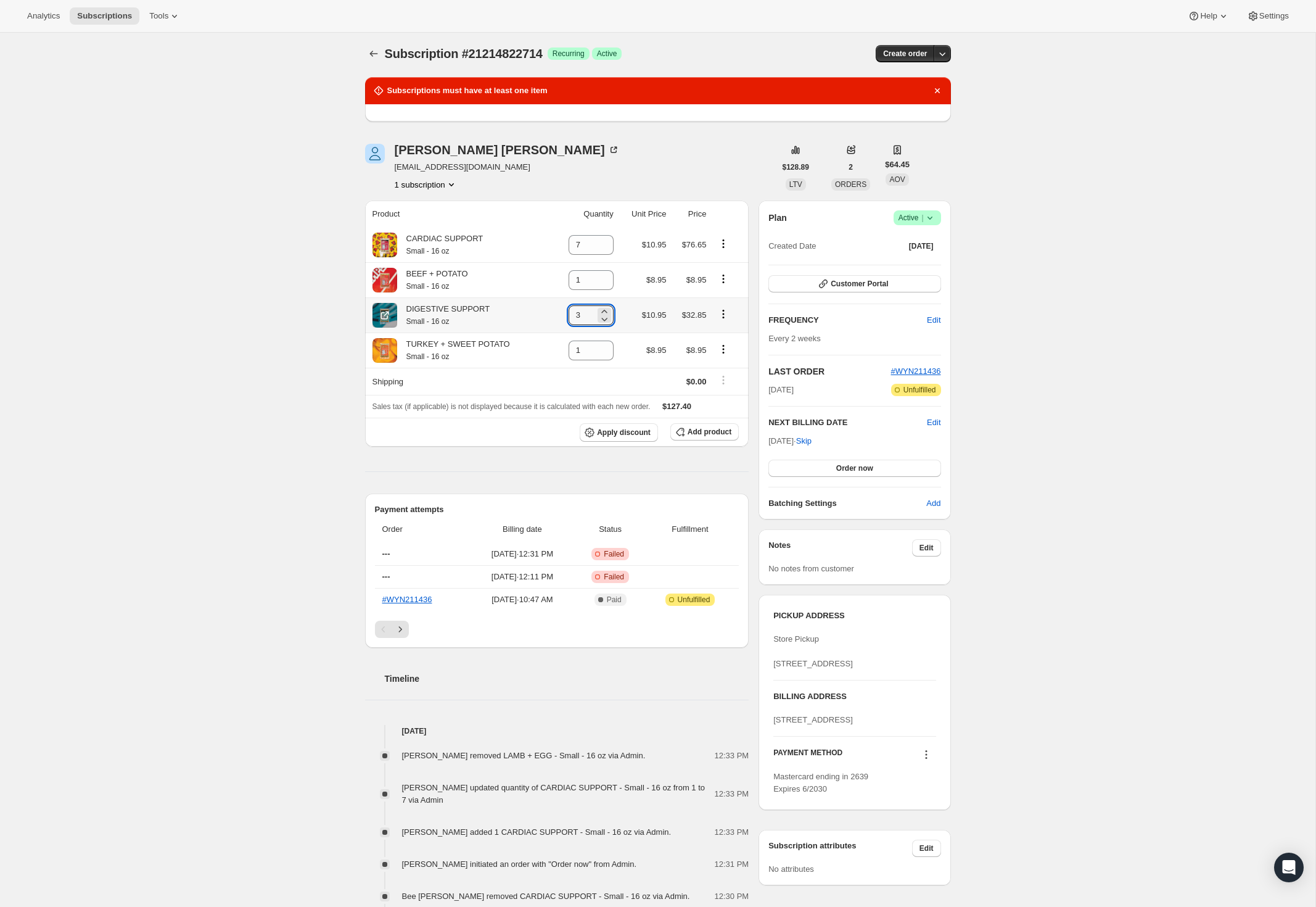
drag, startPoint x: 589, startPoint y: 315, endPoint x: 550, endPoint y: 313, distance: 39.1
click at [551, 313] on td "3" at bounding box center [584, 315] width 66 height 35
type input "0"
click at [941, 93] on icon "Dismiss notification" at bounding box center [938, 90] width 12 height 12
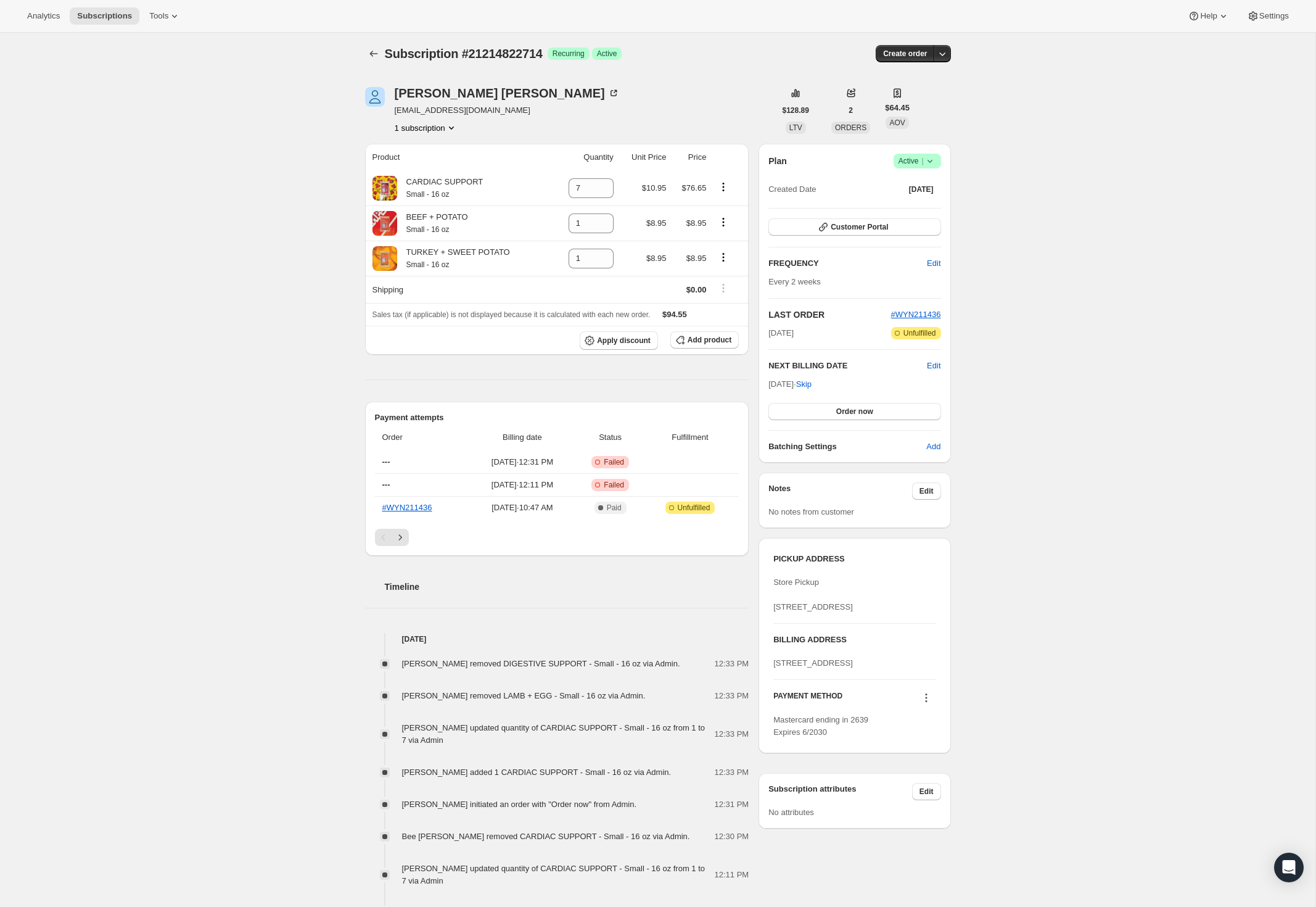
scroll to position [0, 0]
drag, startPoint x: 586, startPoint y: 220, endPoint x: 560, endPoint y: 221, distance: 26.0
click at [561, 221] on td "1" at bounding box center [584, 226] width 66 height 35
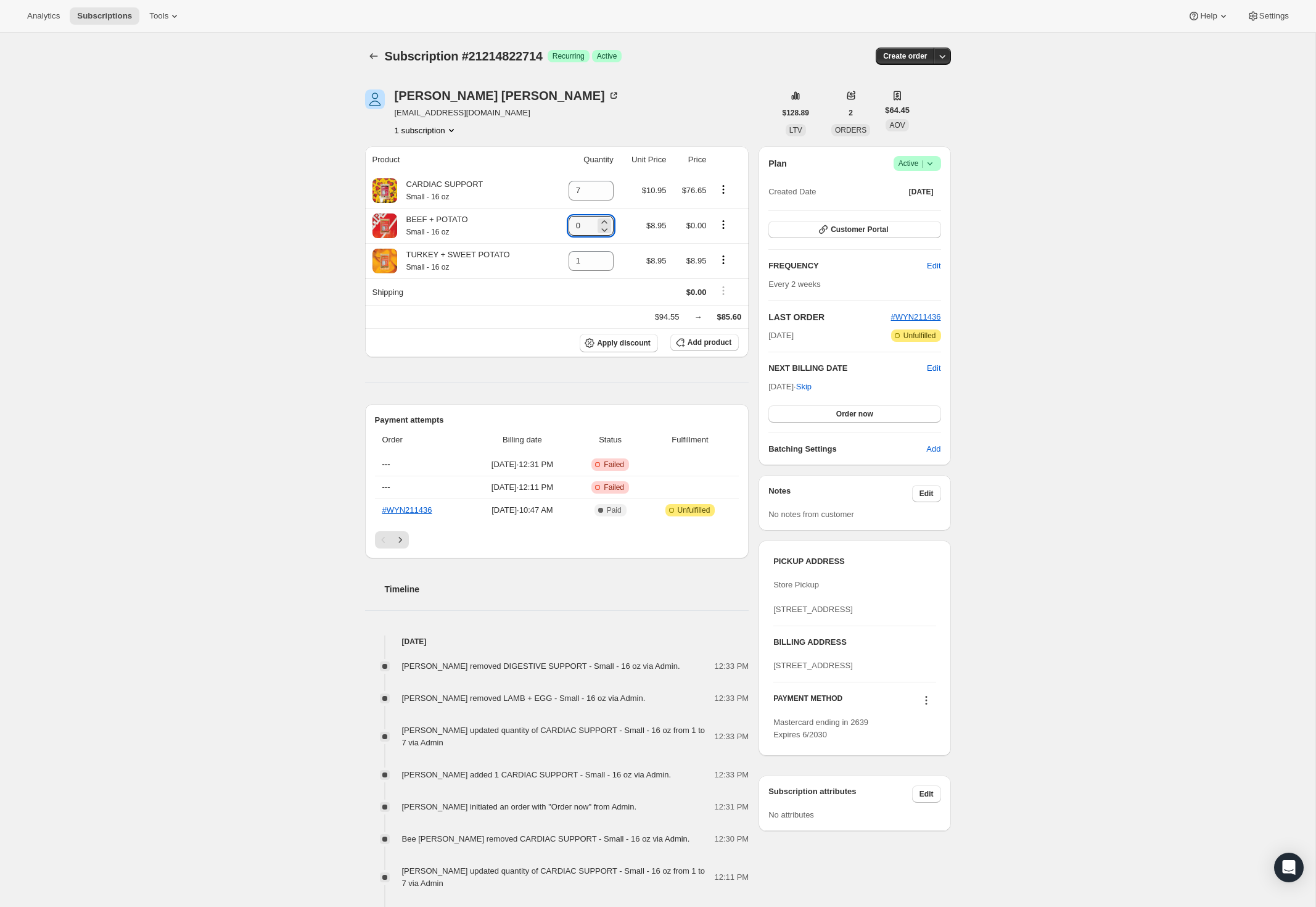
type input "0"
drag, startPoint x: 585, startPoint y: 259, endPoint x: 559, endPoint y: 257, distance: 26.1
click at [559, 258] on td "1" at bounding box center [584, 261] width 66 height 35
type input "0"
